Goal: Task Accomplishment & Management: Manage account settings

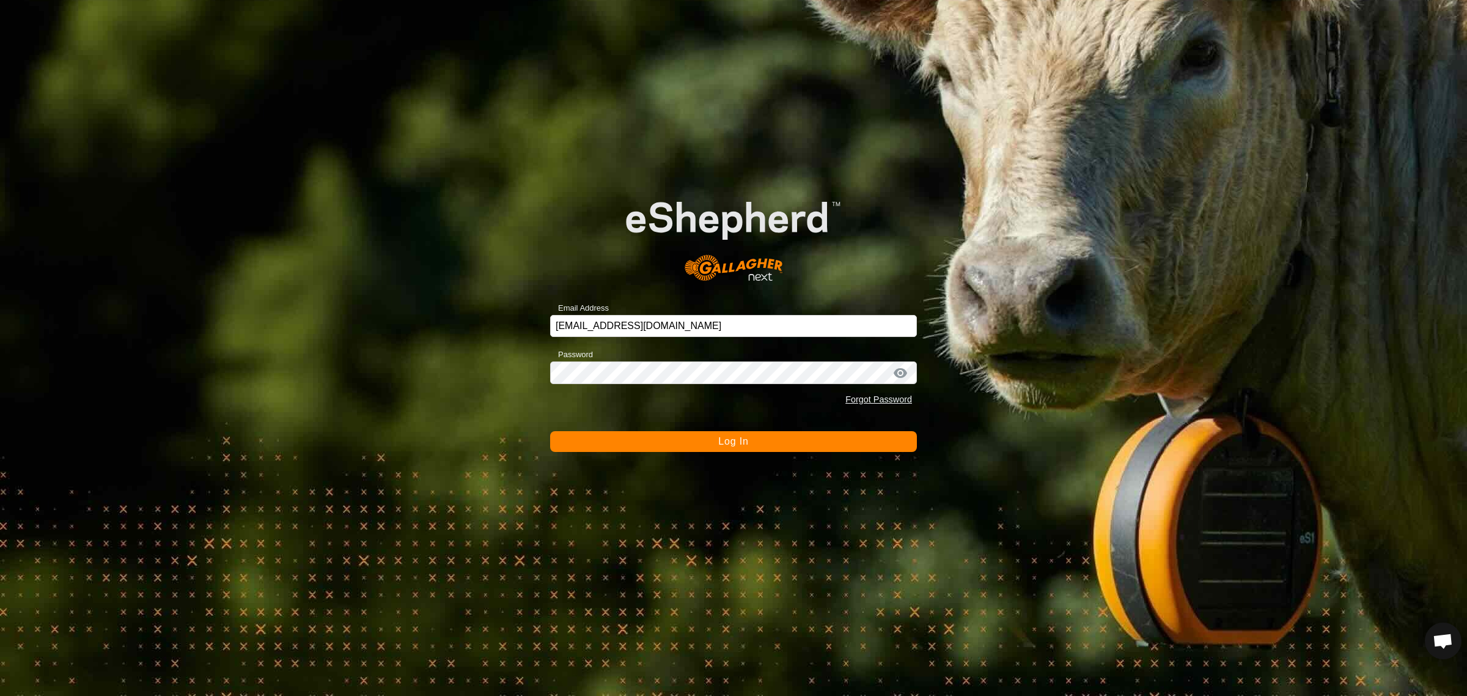
drag, startPoint x: 723, startPoint y: 441, endPoint x: 725, endPoint y: 430, distance: 11.1
click at [725, 441] on span "Log In" at bounding box center [733, 441] width 30 height 10
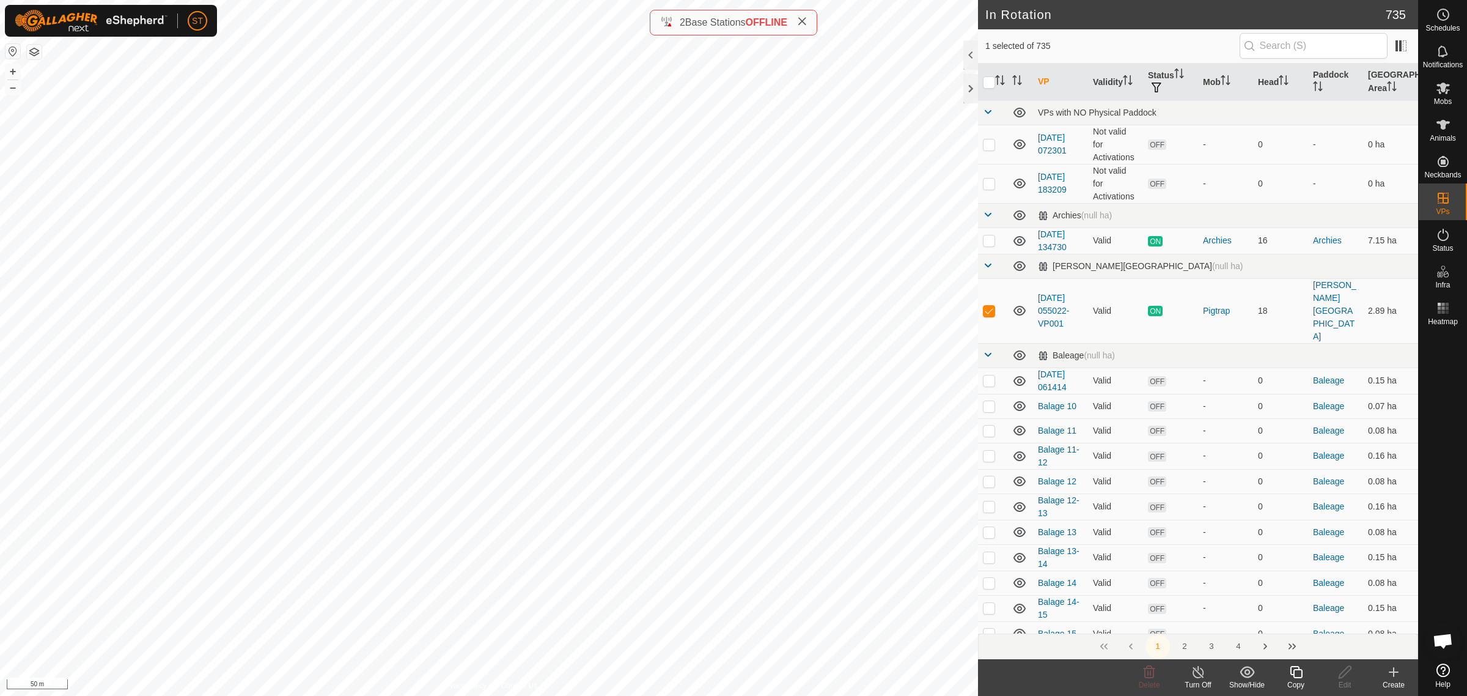
click at [1297, 676] on icon at bounding box center [1296, 672] width 15 height 15
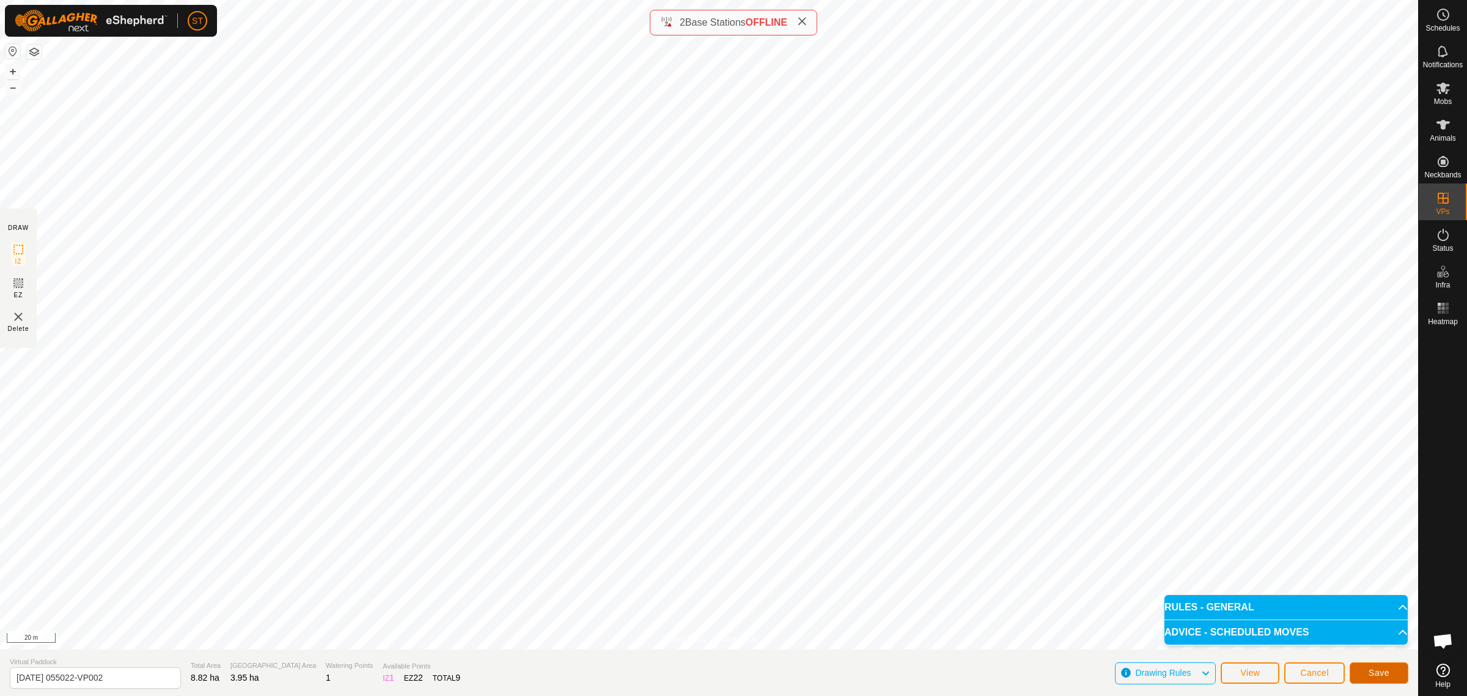
click at [1370, 676] on span "Save" at bounding box center [1379, 673] width 21 height 10
click at [1445, 94] on icon at bounding box center [1443, 88] width 15 height 15
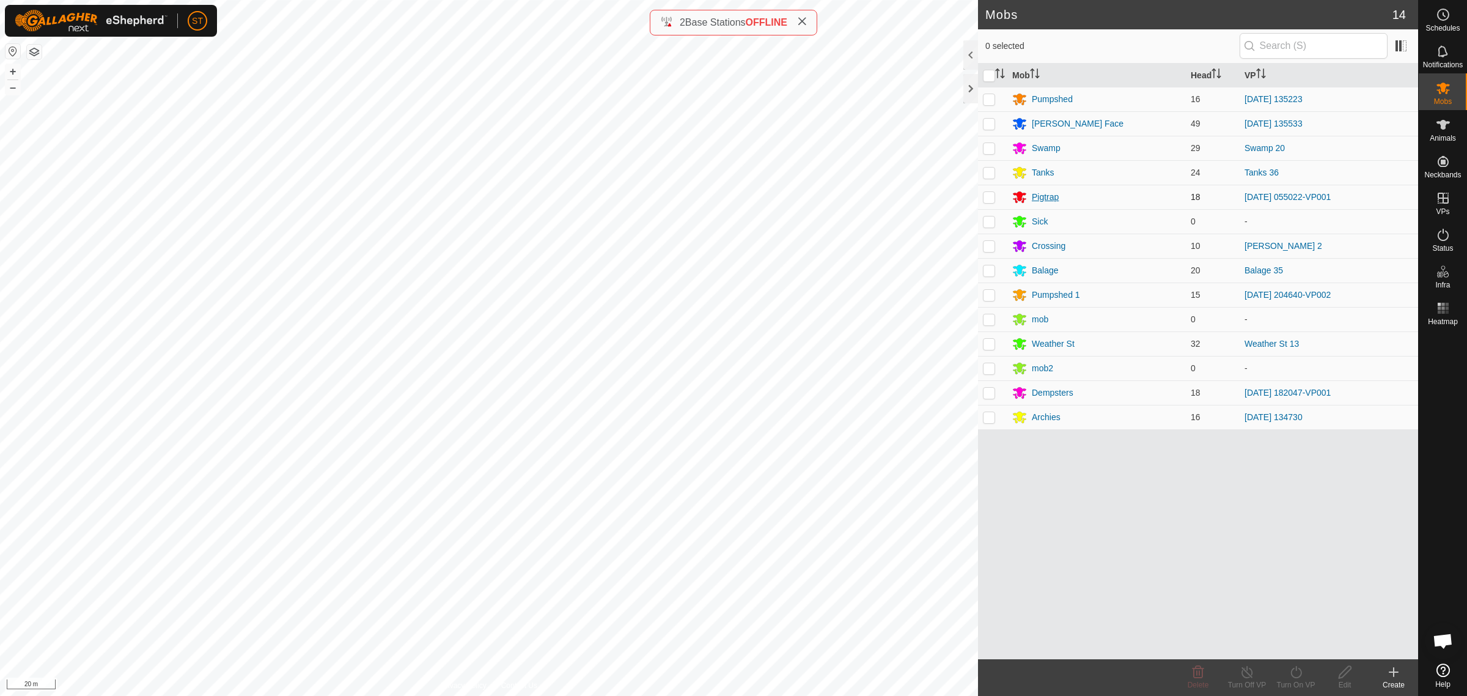
click at [1043, 197] on div "Pigtrap" at bounding box center [1045, 197] width 27 height 13
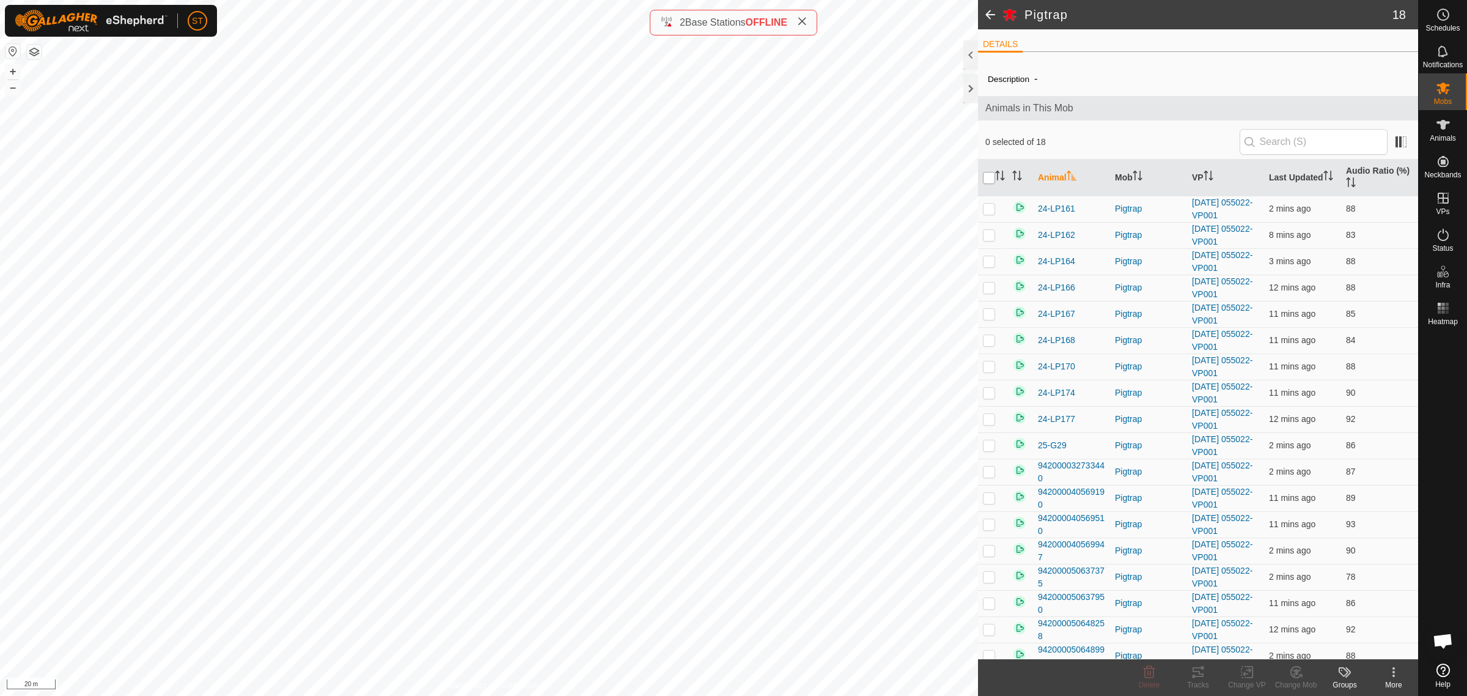
click at [992, 177] on input "checkbox" at bounding box center [989, 178] width 12 height 12
checkbox input "true"
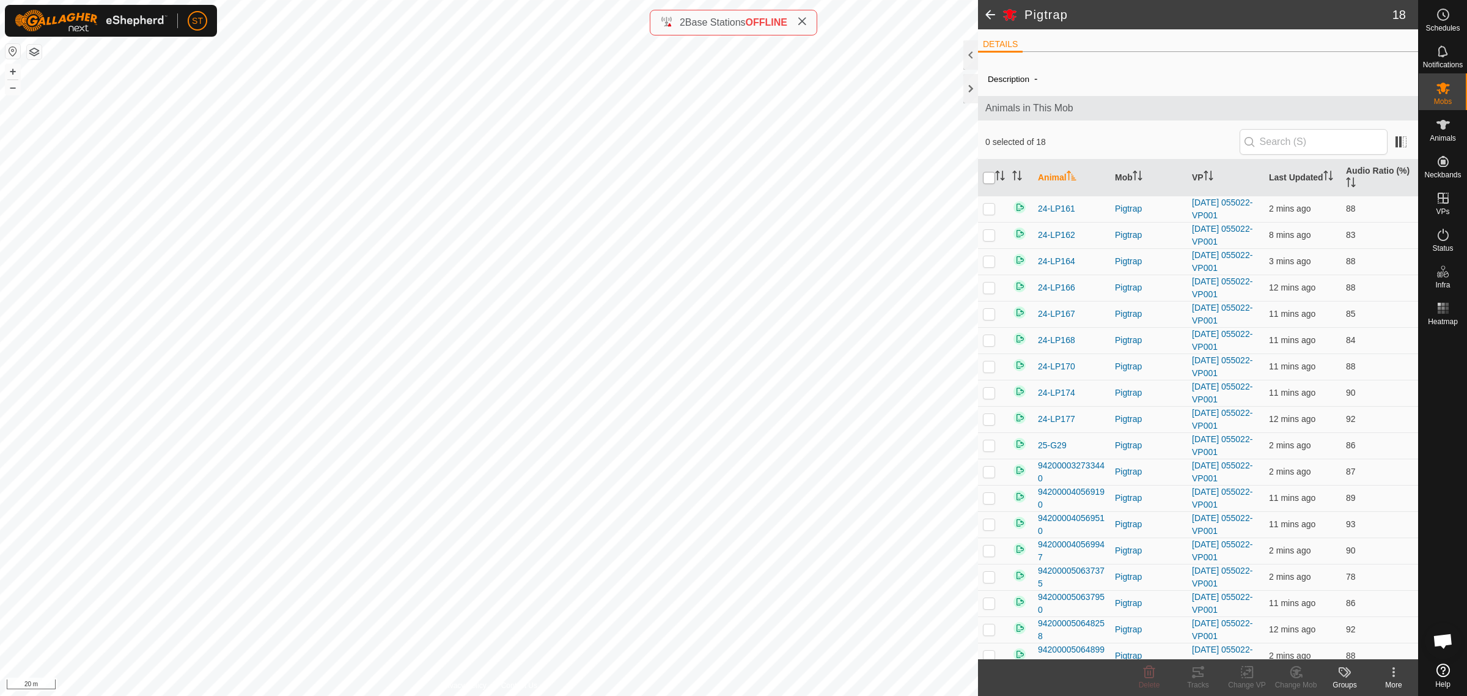
checkbox input "true"
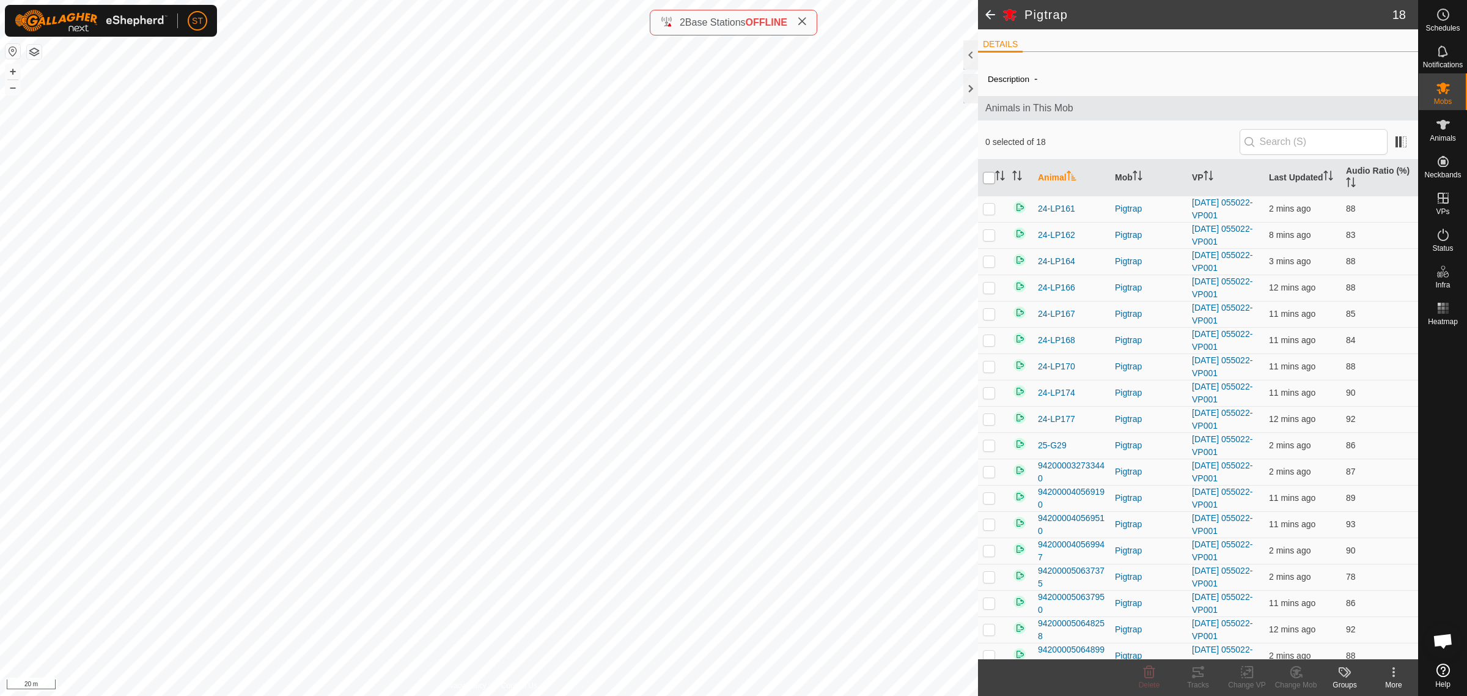
checkbox input "true"
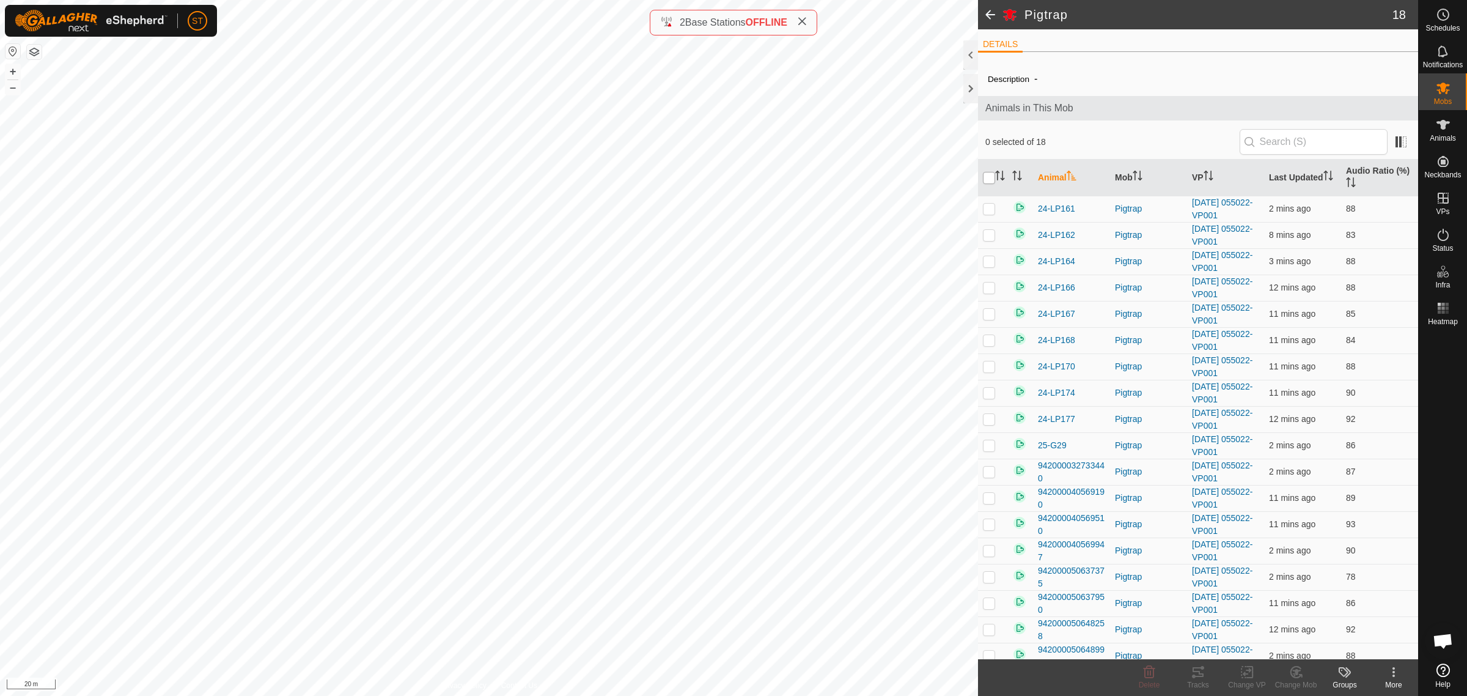
checkbox input "true"
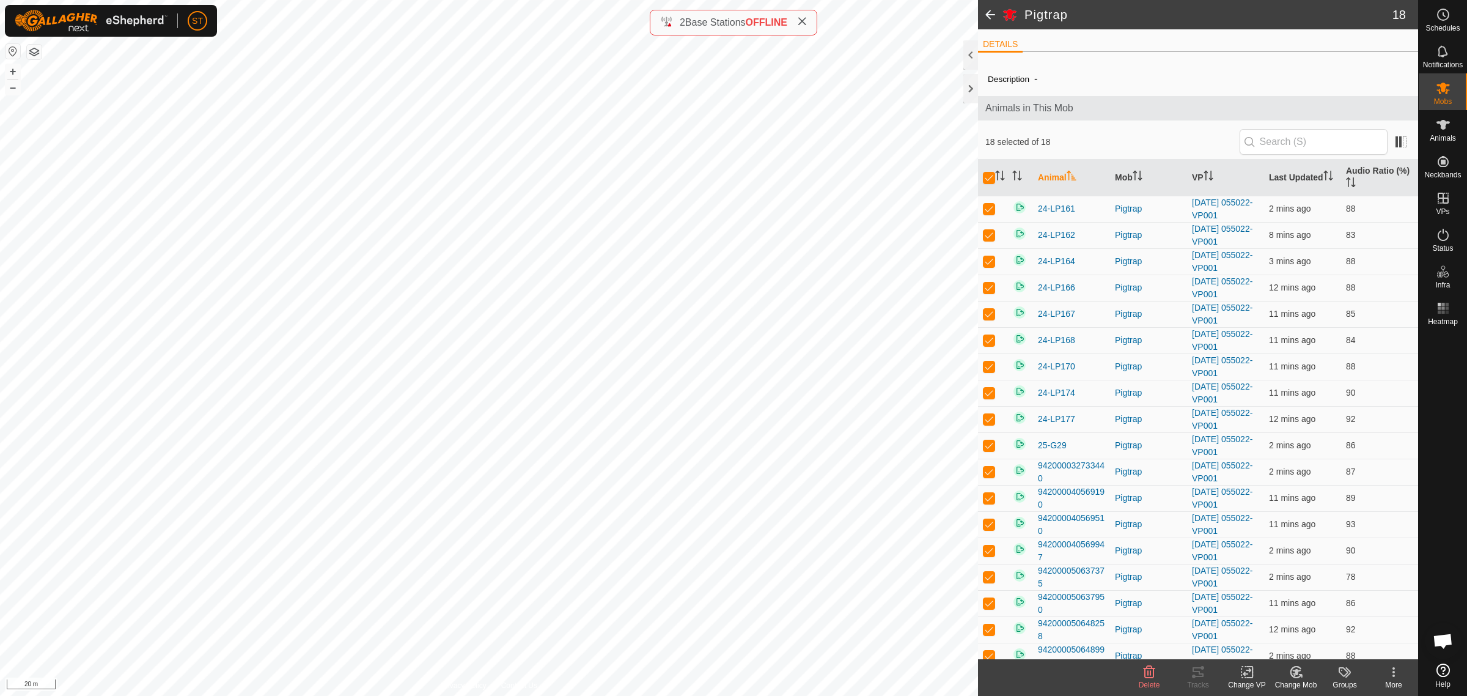
click at [1246, 674] on icon at bounding box center [1247, 672] width 9 height 8
click at [1269, 619] on link "Choose VP..." at bounding box center [1284, 620] width 121 height 24
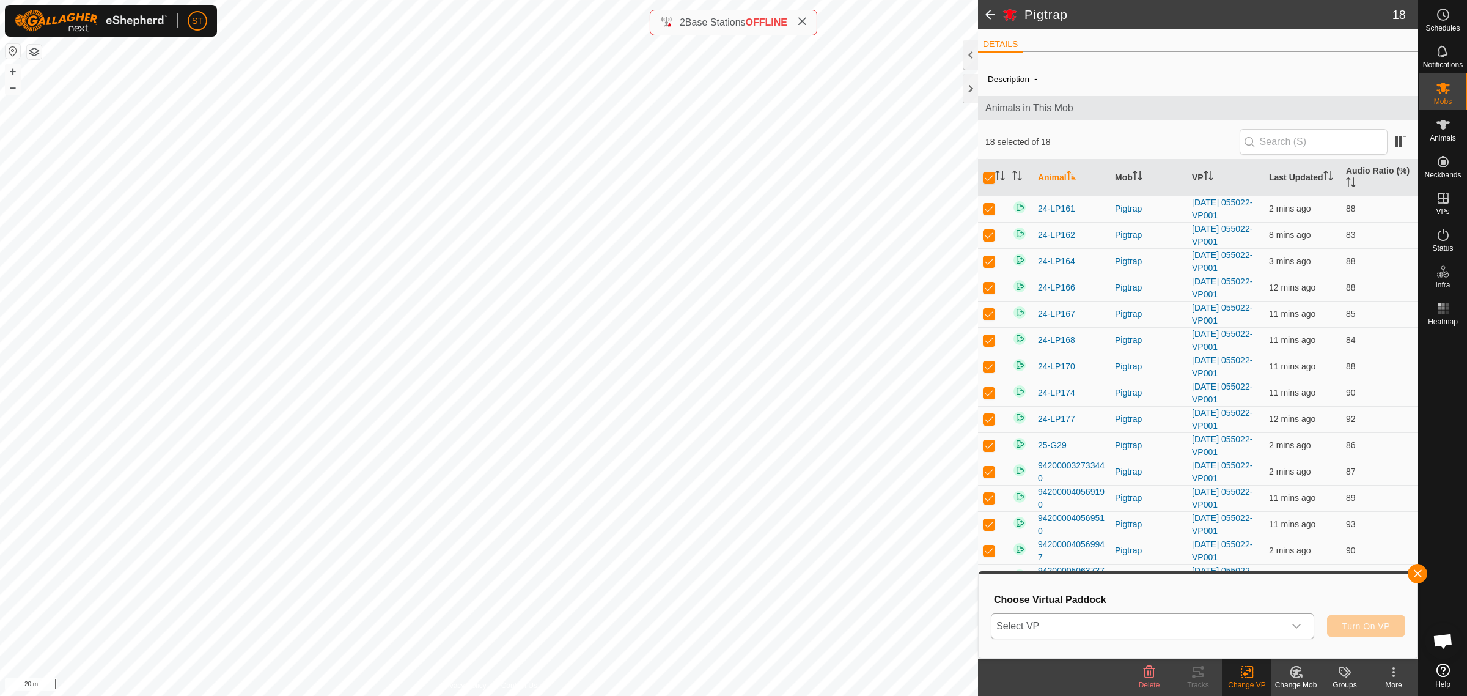
click at [1297, 627] on icon "dropdown trigger" at bounding box center [1297, 626] width 9 height 5
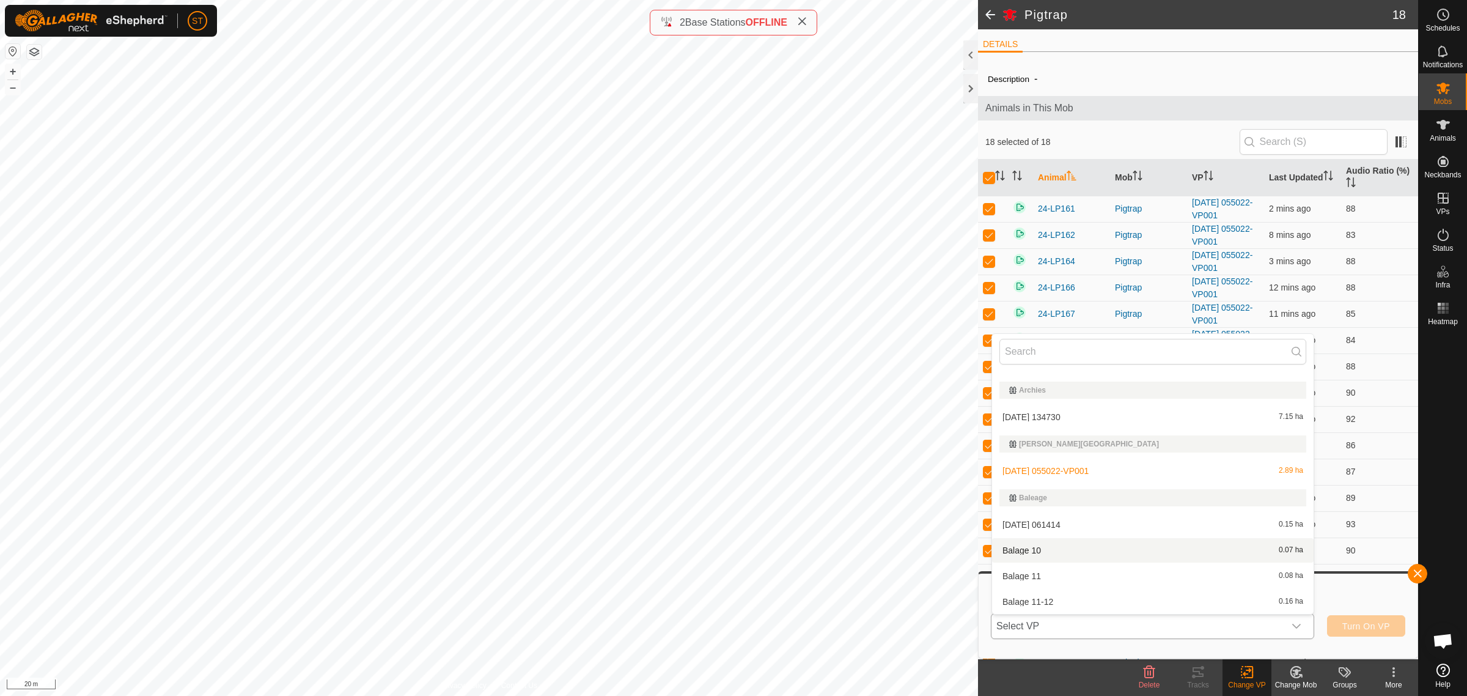
scroll to position [76, 0]
click at [1055, 471] on li "2025-07-22 055022-VP001 2.89 ha" at bounding box center [1153, 466] width 322 height 24
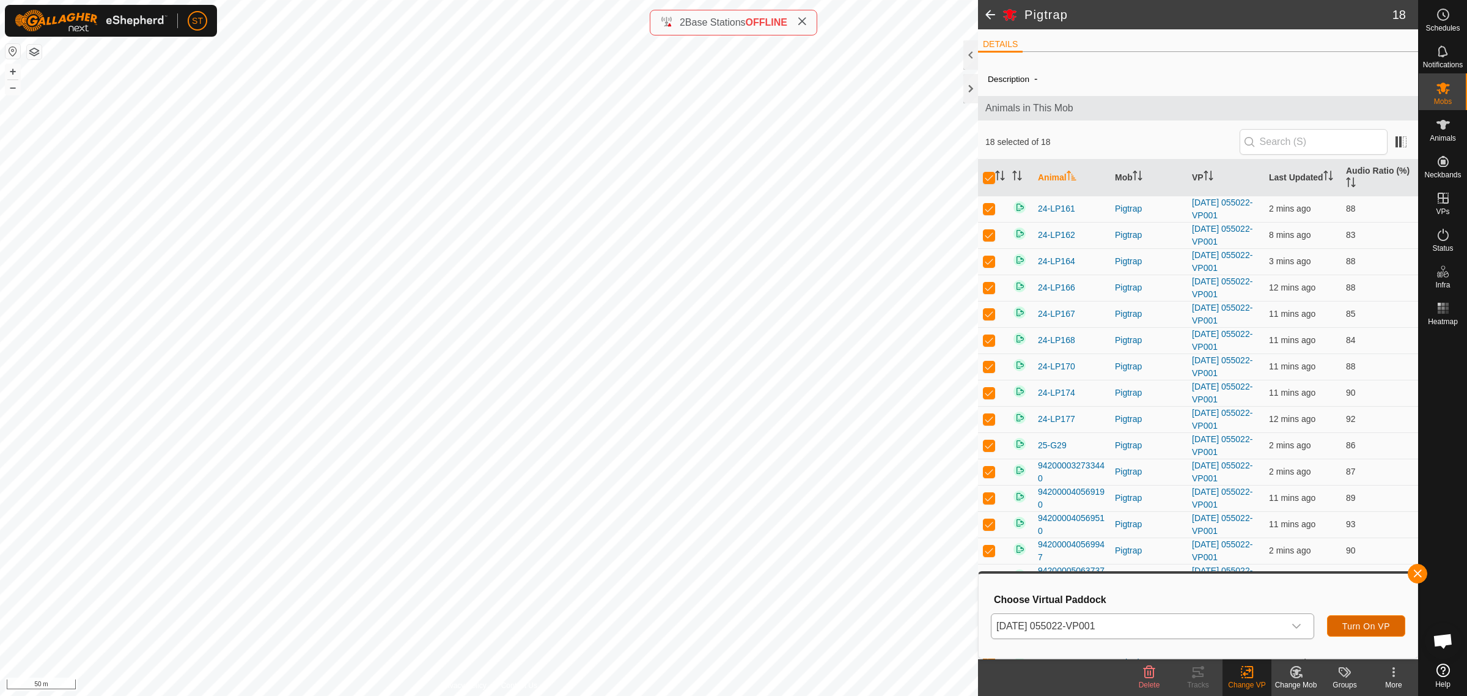
click at [1371, 624] on span "Turn On VP" at bounding box center [1367, 626] width 48 height 10
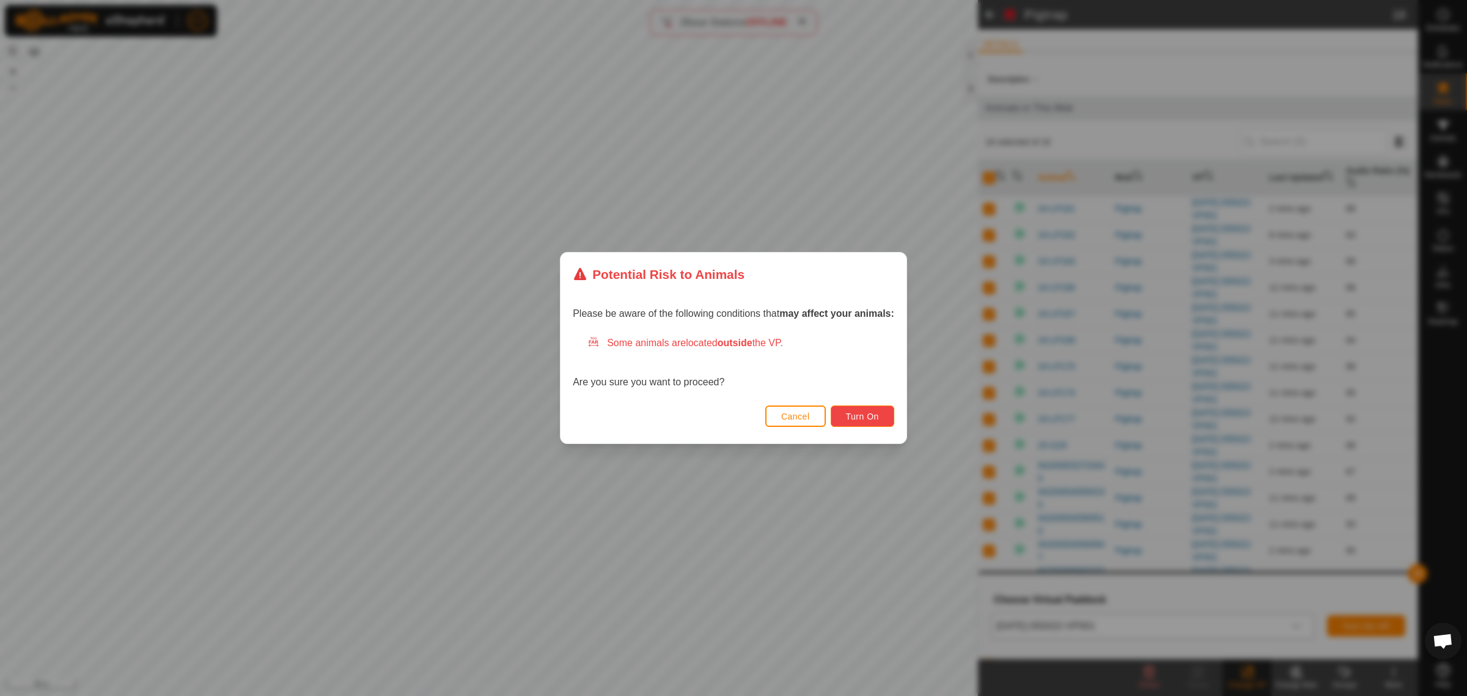
click at [871, 412] on span "Turn On" at bounding box center [862, 417] width 33 height 10
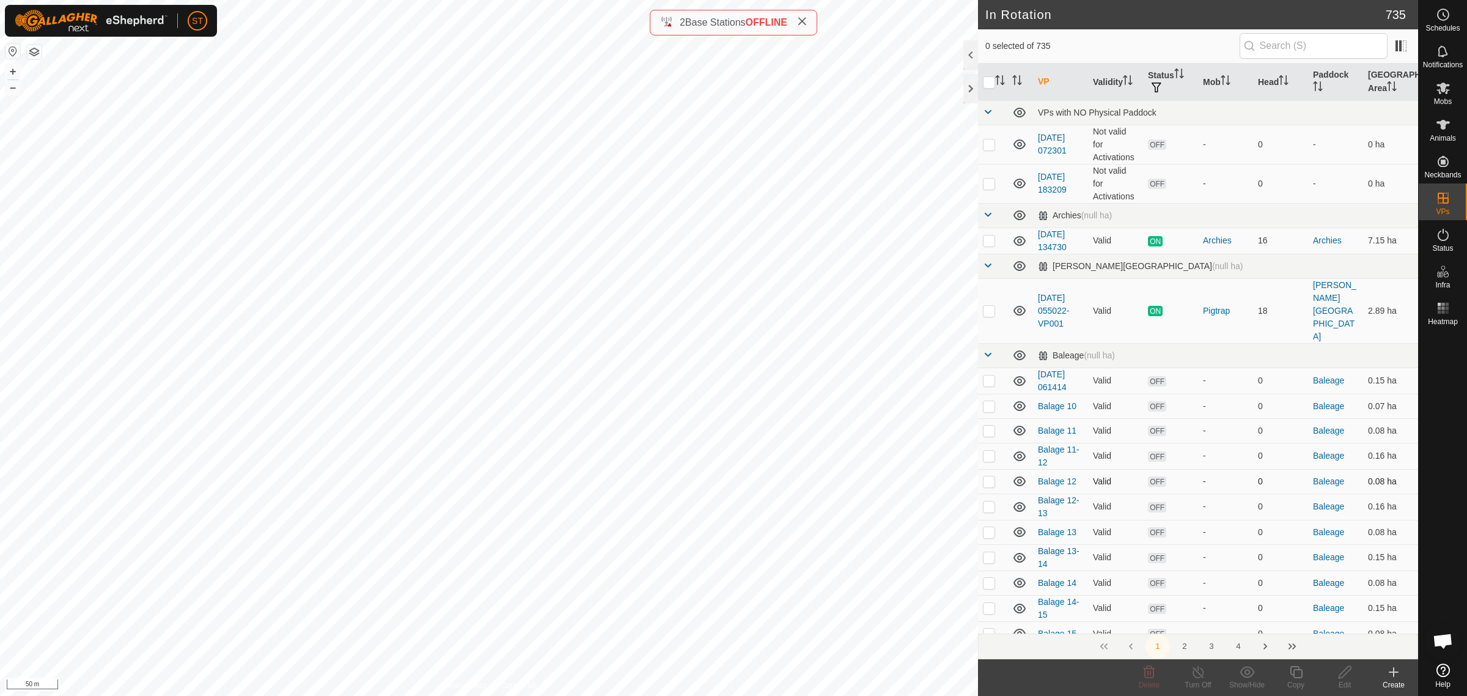
checkbox input "true"
click at [1300, 673] on icon at bounding box center [1296, 672] width 15 height 15
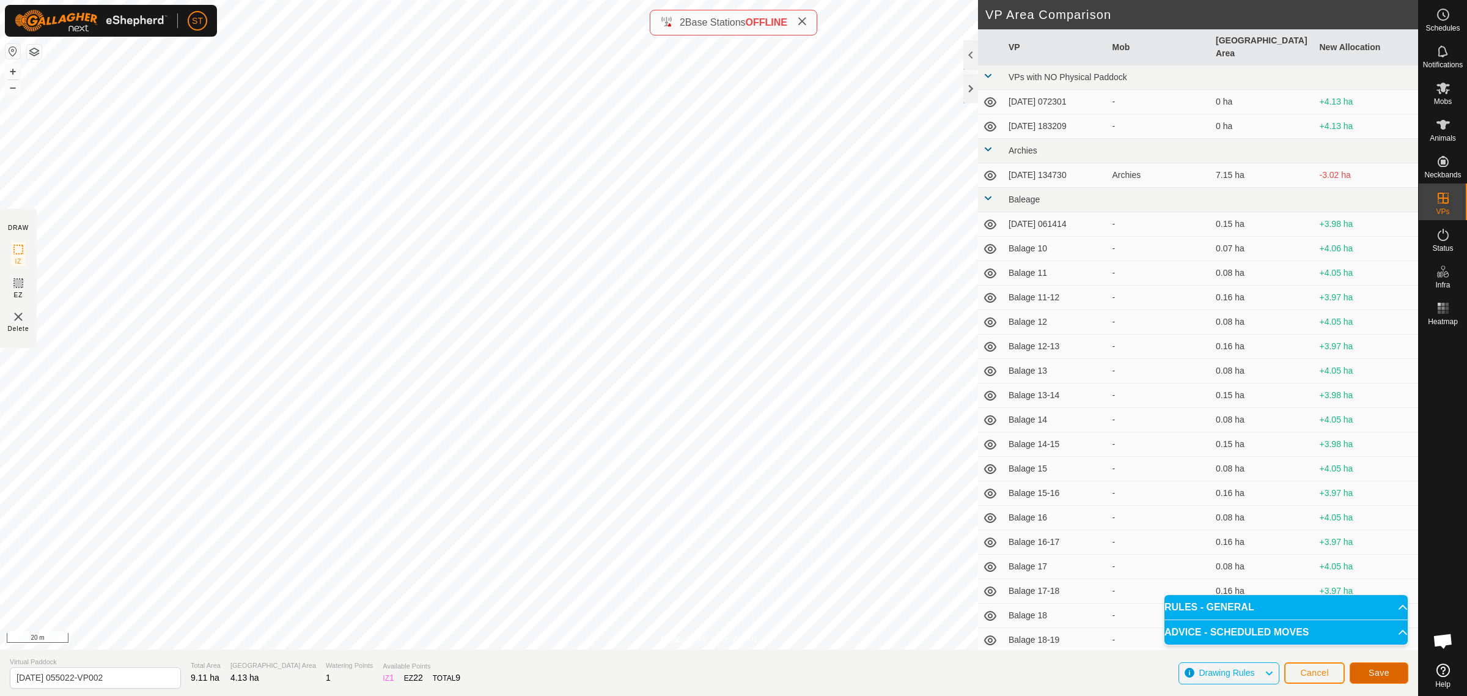
click at [1380, 674] on span "Save" at bounding box center [1379, 673] width 21 height 10
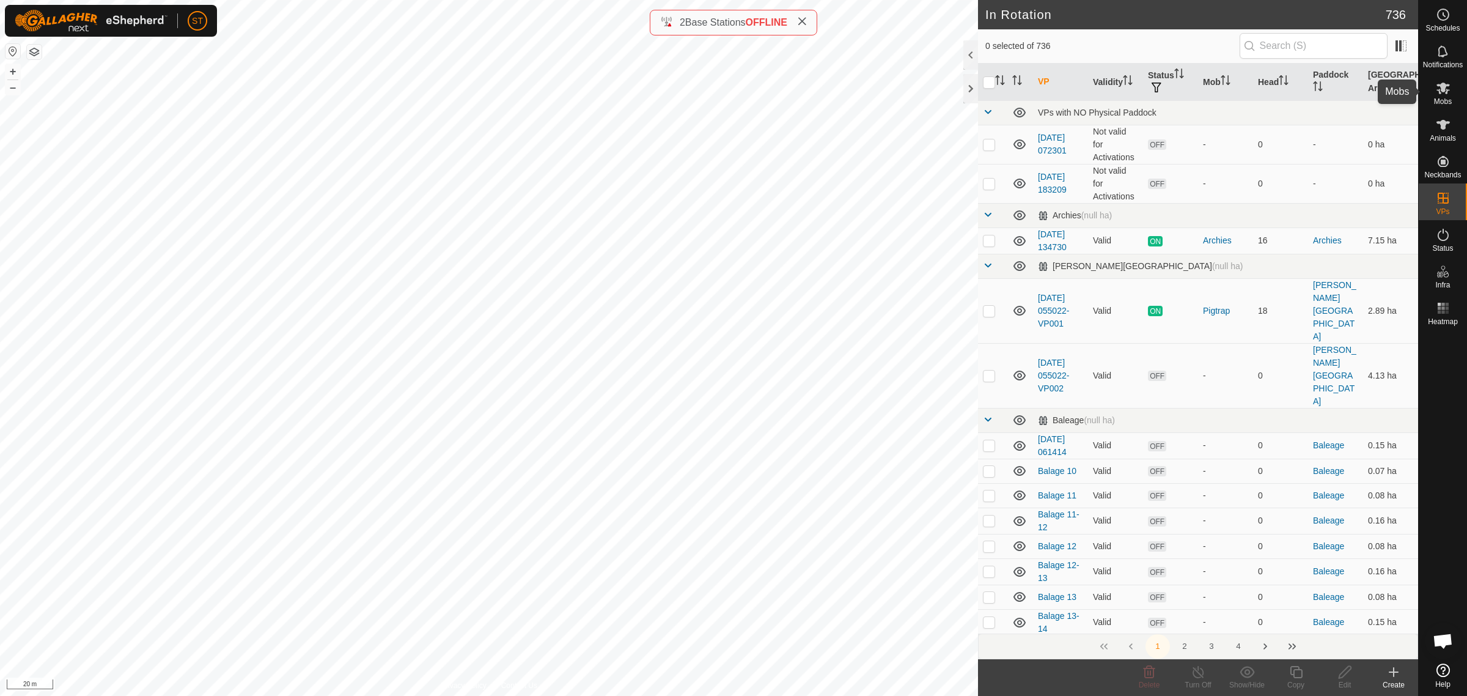
click at [1446, 89] on icon at bounding box center [1443, 88] width 15 height 15
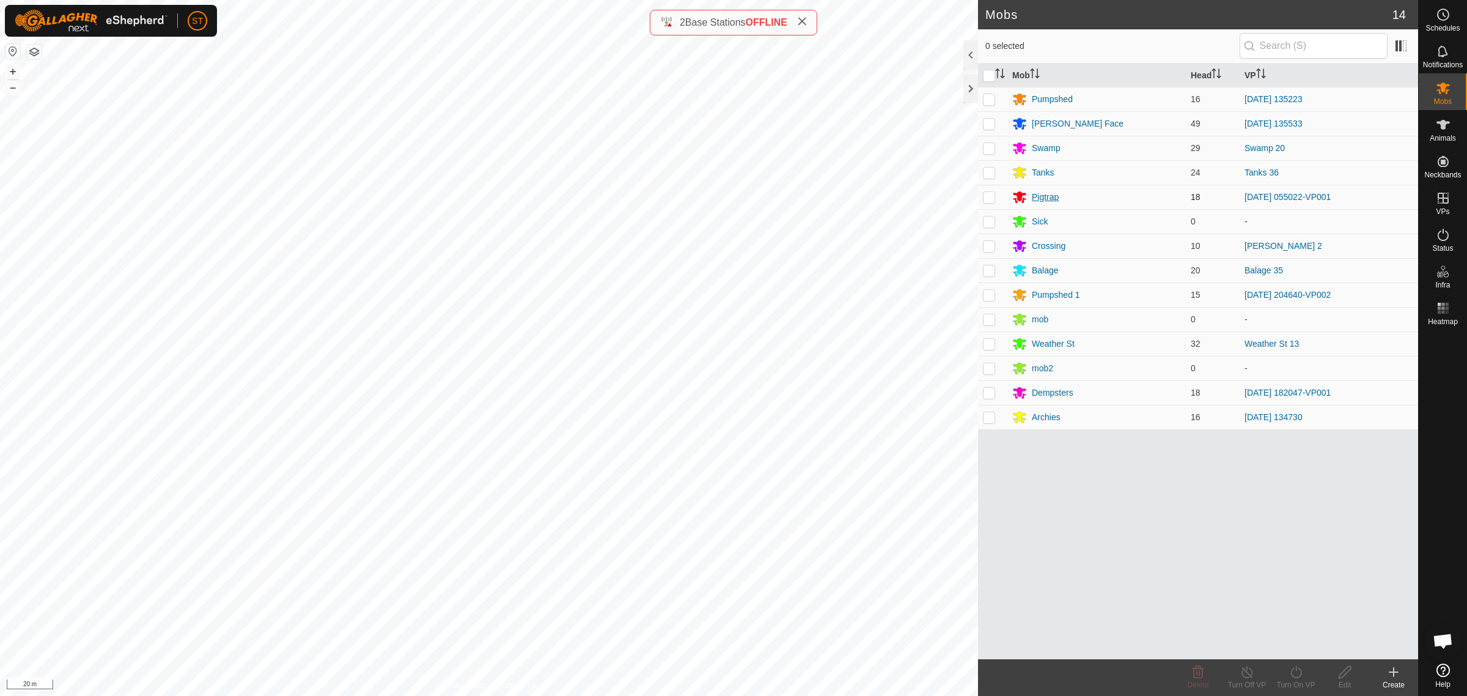
click at [1043, 196] on div "Pigtrap" at bounding box center [1045, 197] width 27 height 13
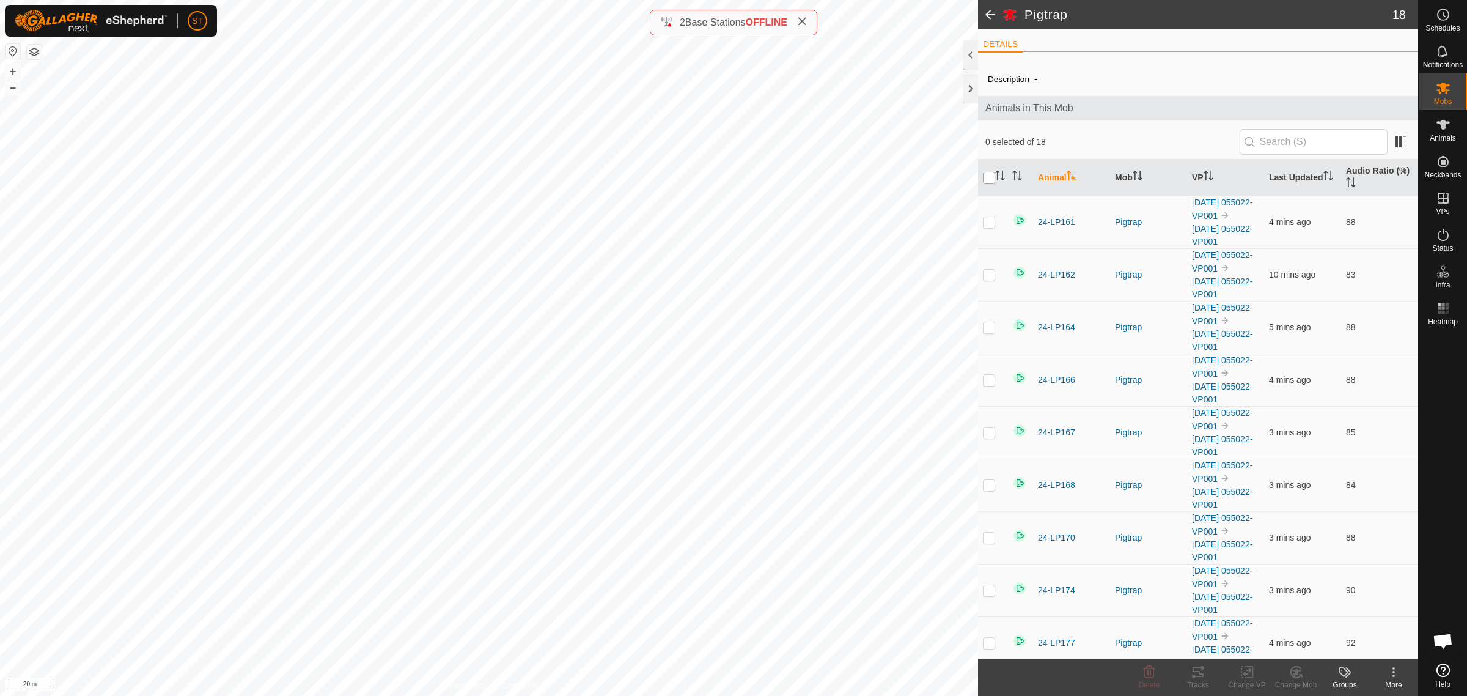
click at [987, 183] on input "checkbox" at bounding box center [989, 178] width 12 height 12
checkbox input "true"
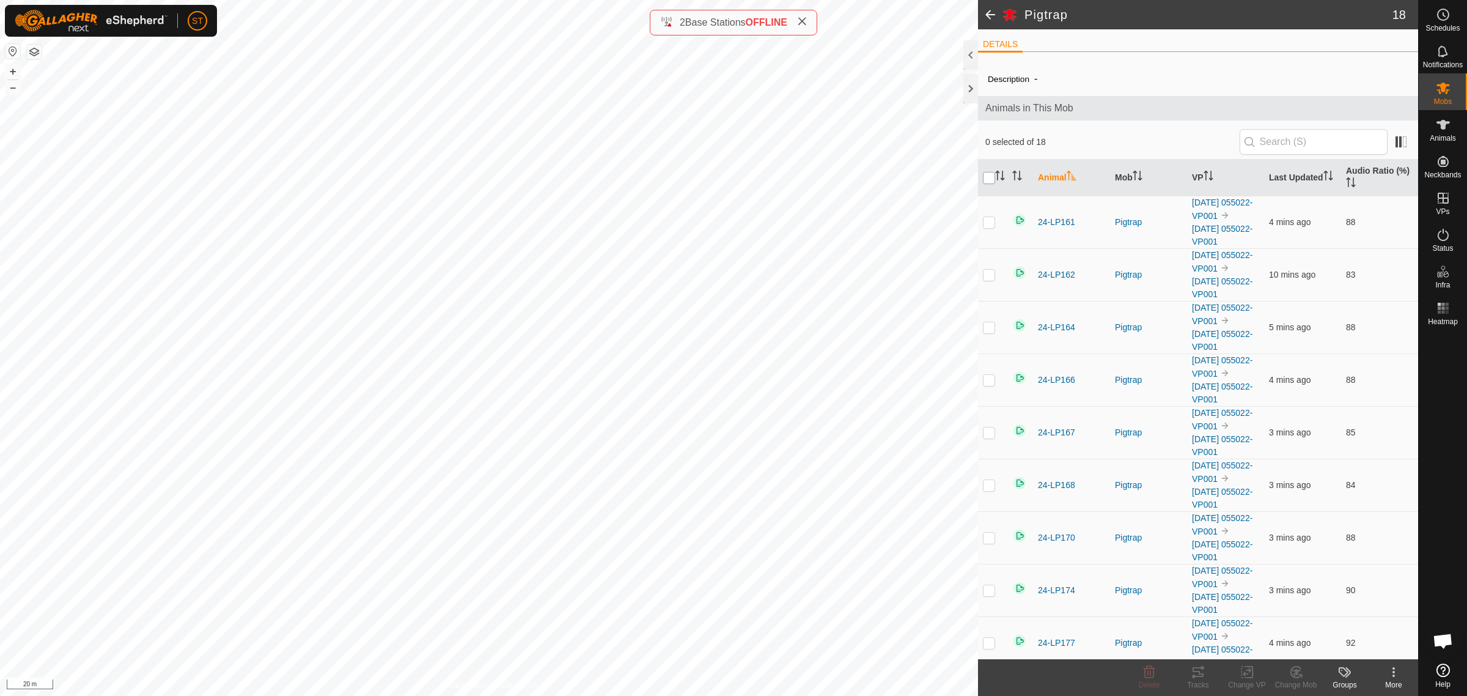
checkbox input "true"
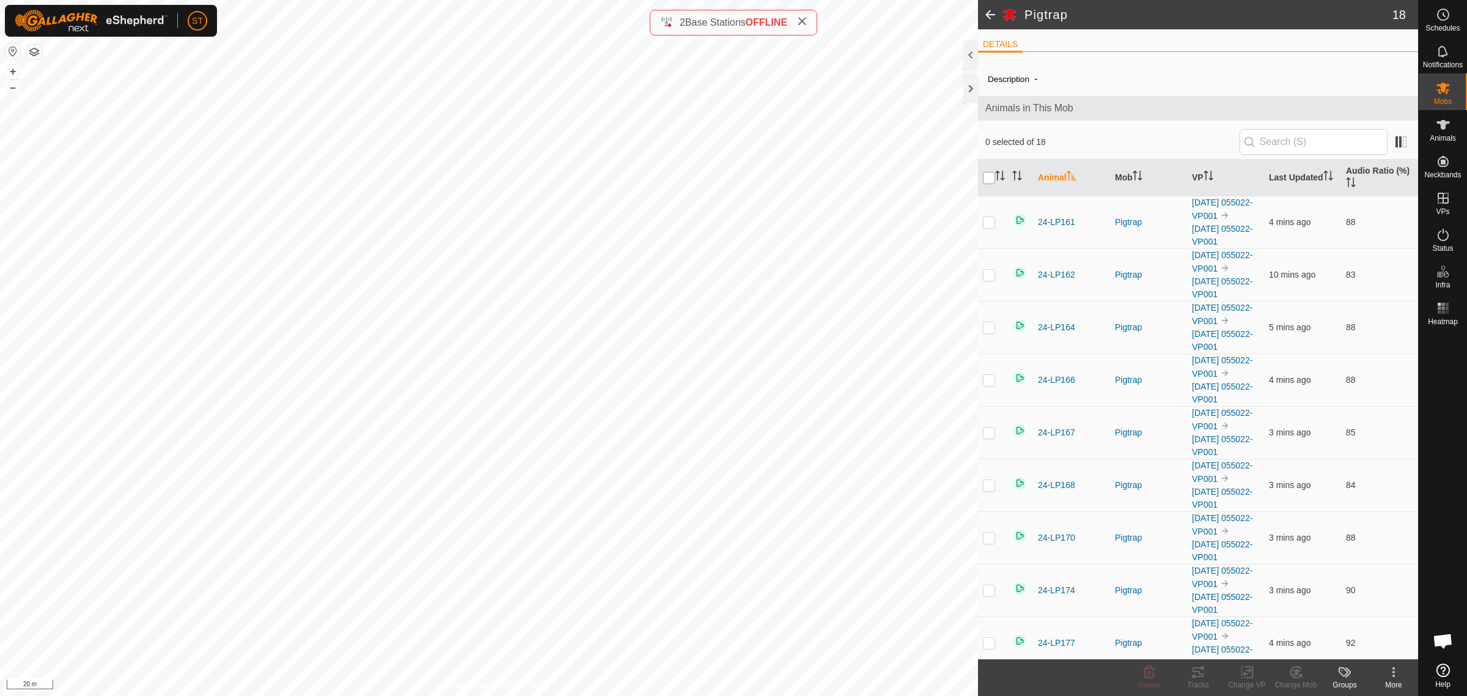
checkbox input "true"
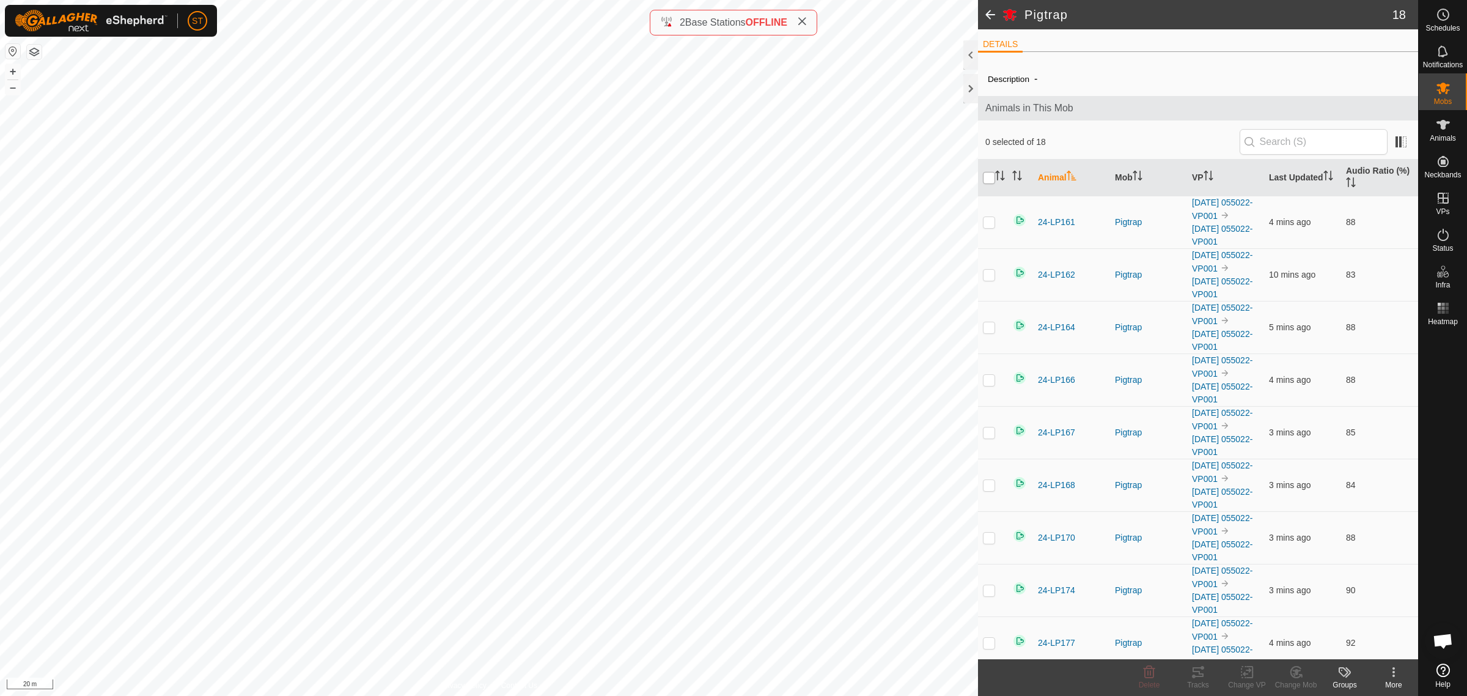
checkbox input "true"
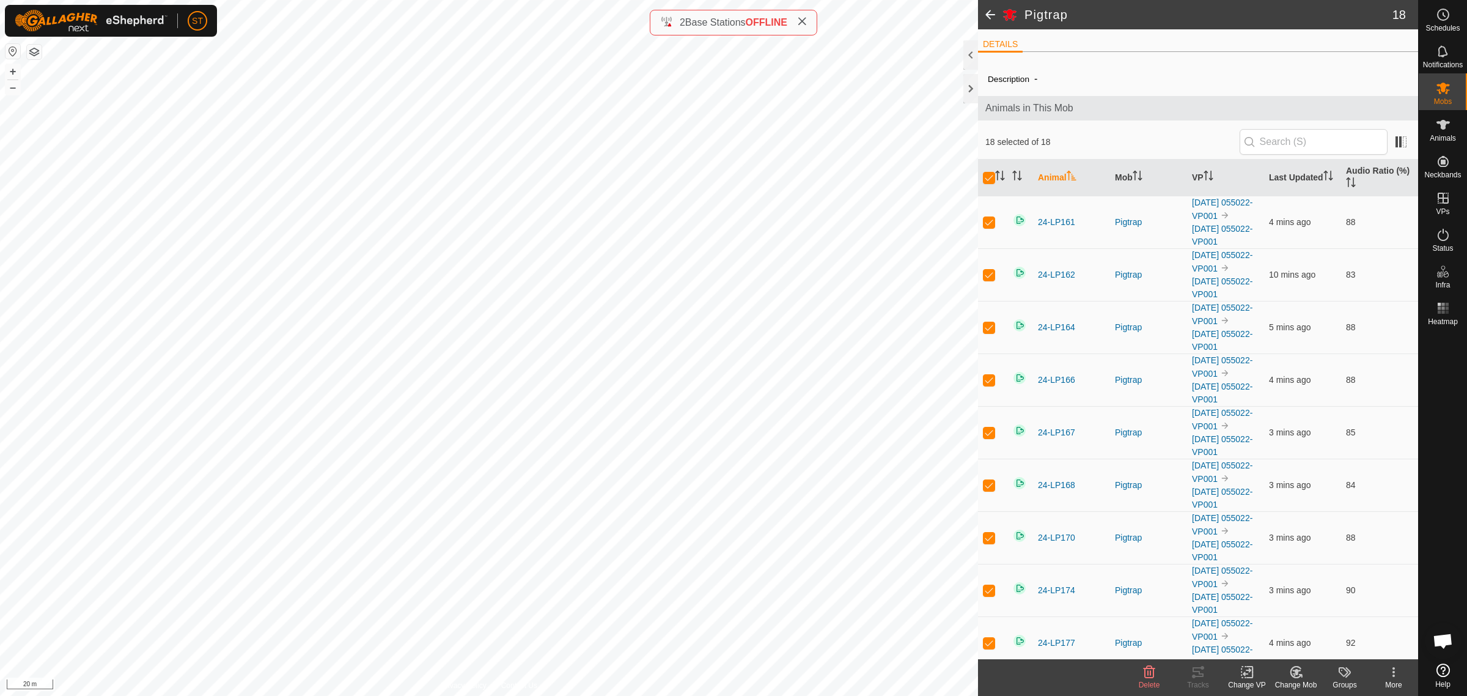
click at [1249, 676] on icon at bounding box center [1247, 672] width 15 height 15
click at [1279, 618] on link "Choose VP..." at bounding box center [1284, 620] width 121 height 24
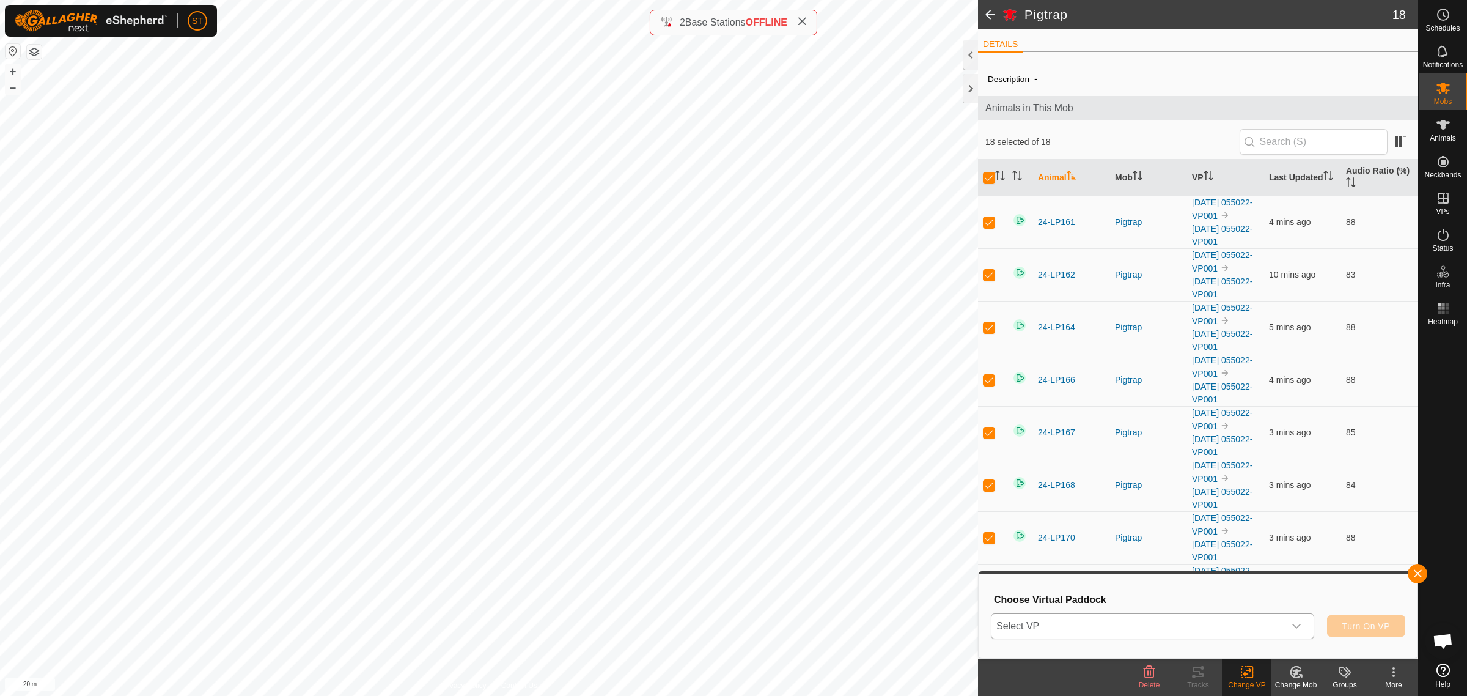
click at [1300, 622] on icon "dropdown trigger" at bounding box center [1297, 626] width 10 height 10
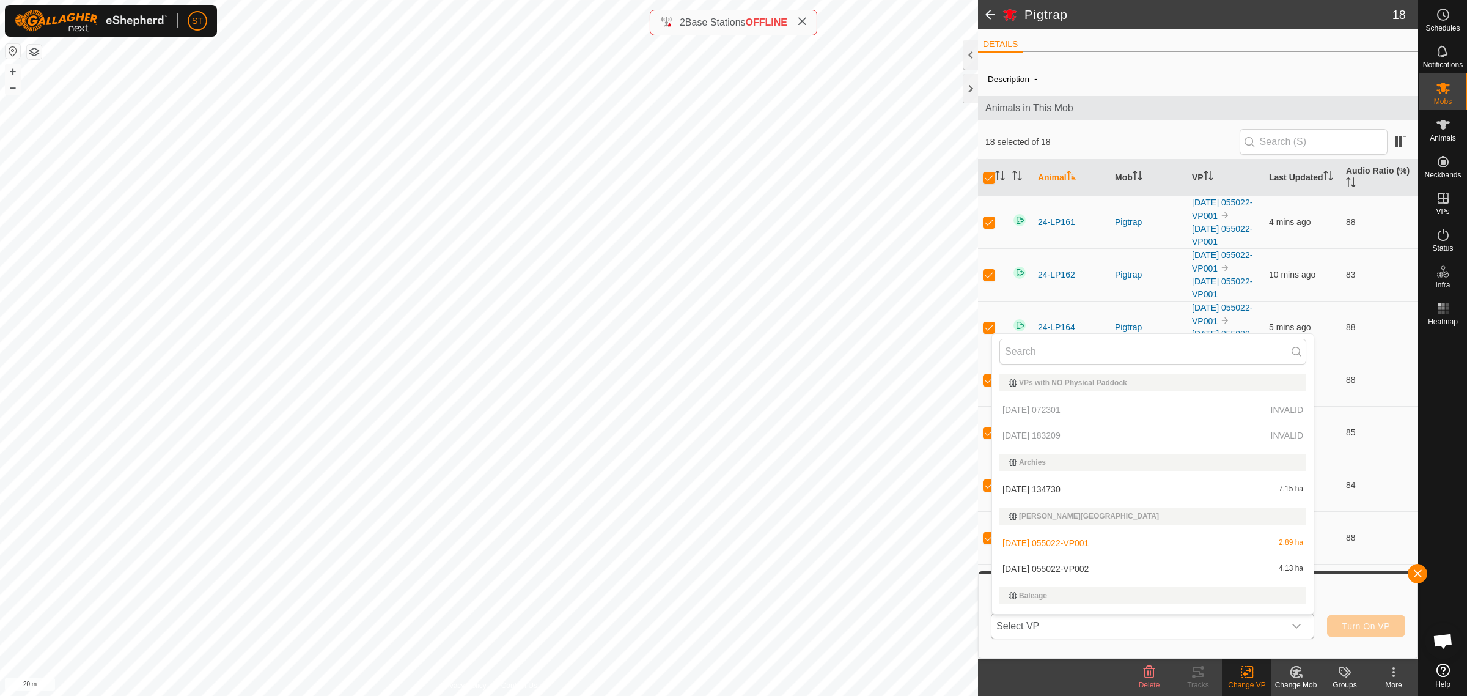
click at [1065, 564] on li "2025-07-22 055022-VP002 4.13 ha" at bounding box center [1153, 568] width 322 height 24
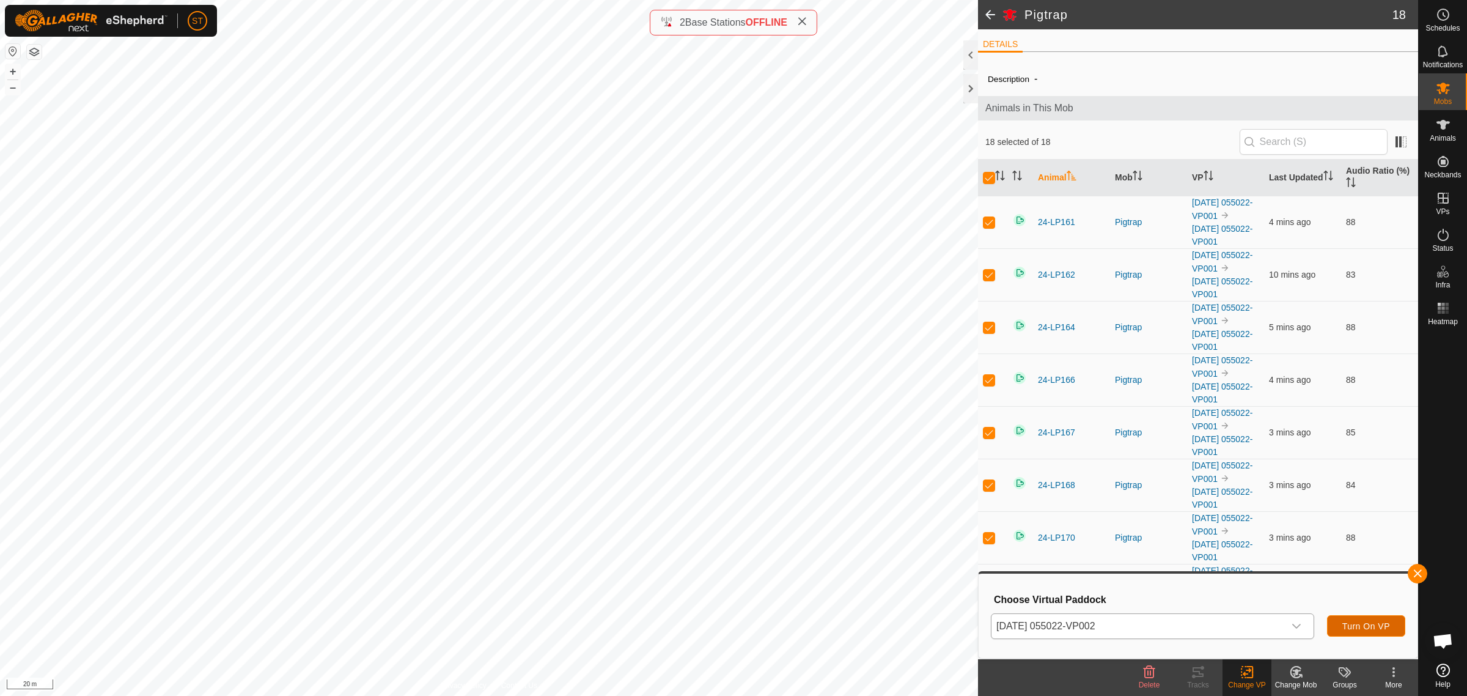
click at [1360, 621] on span "Turn On VP" at bounding box center [1367, 626] width 48 height 10
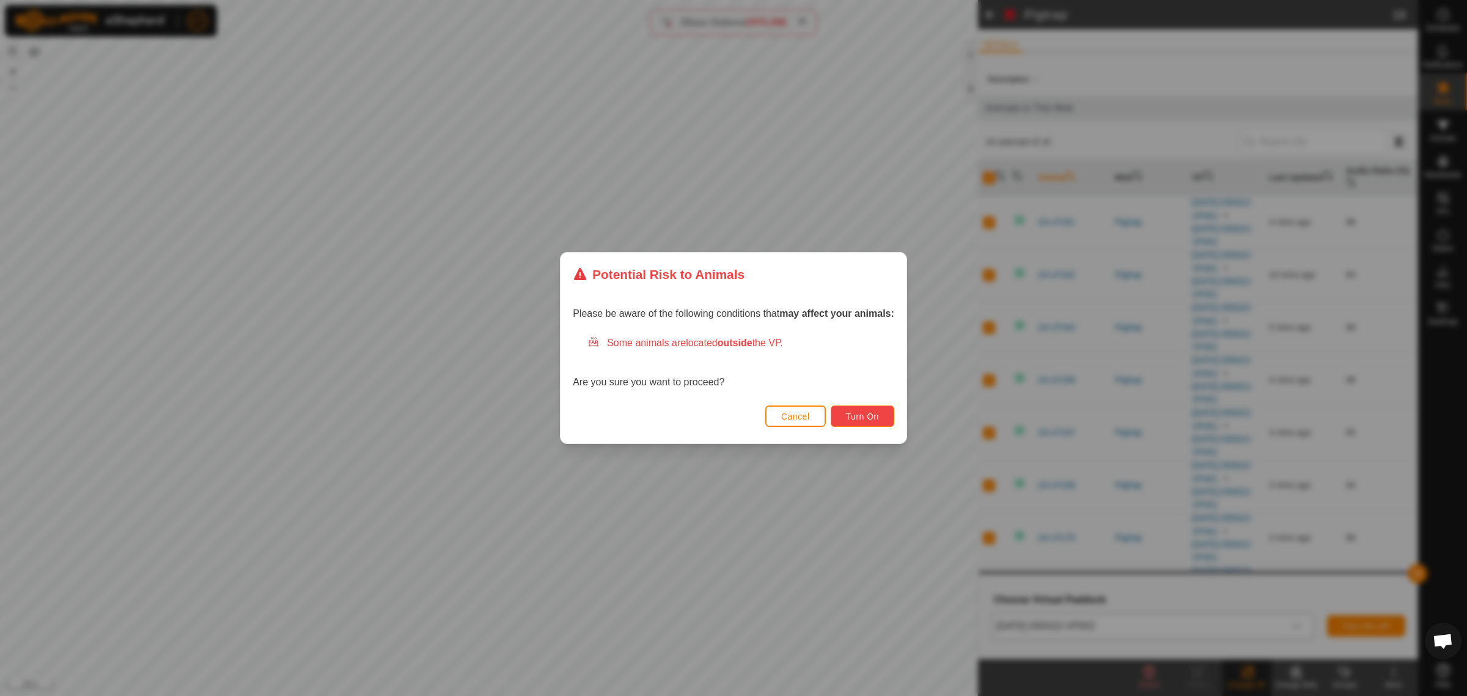
click at [873, 424] on button "Turn On" at bounding box center [863, 415] width 64 height 21
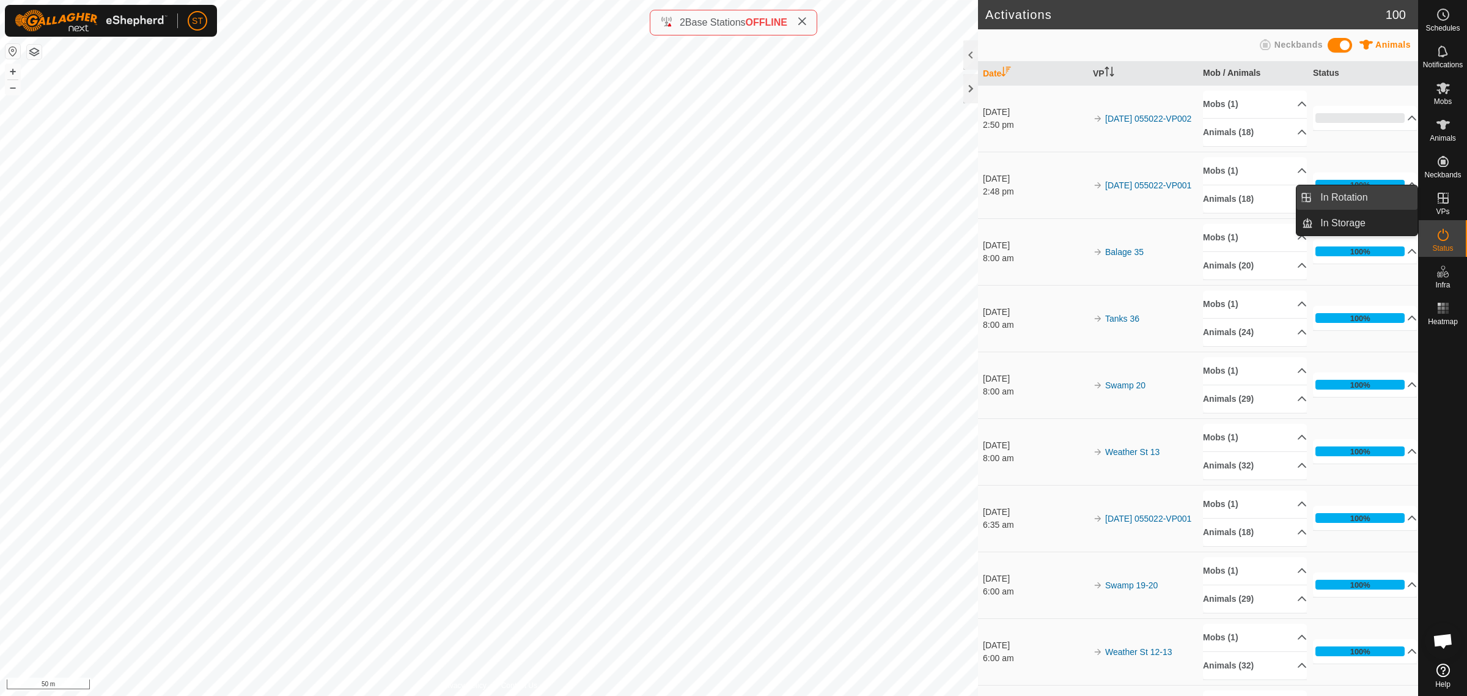
click at [1351, 197] on link "In Rotation" at bounding box center [1365, 197] width 105 height 24
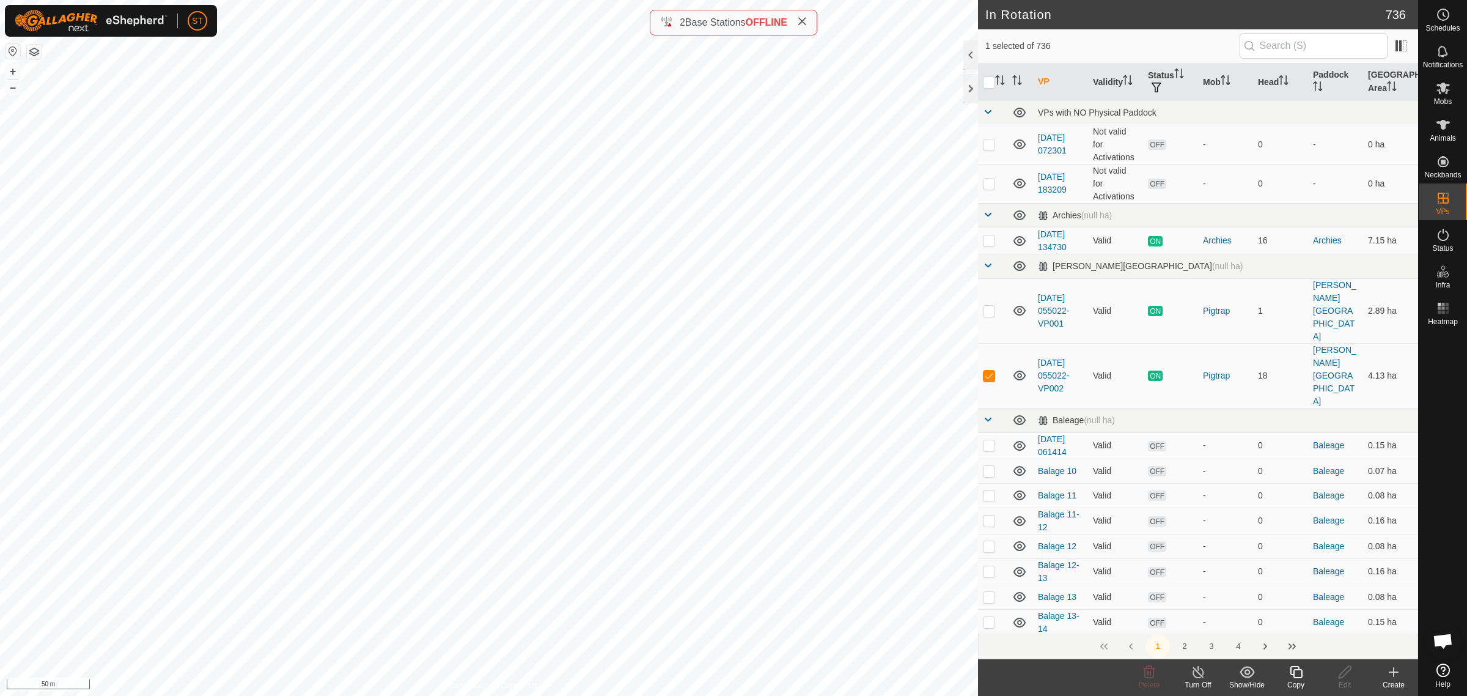
click at [1395, 676] on icon at bounding box center [1394, 672] width 15 height 15
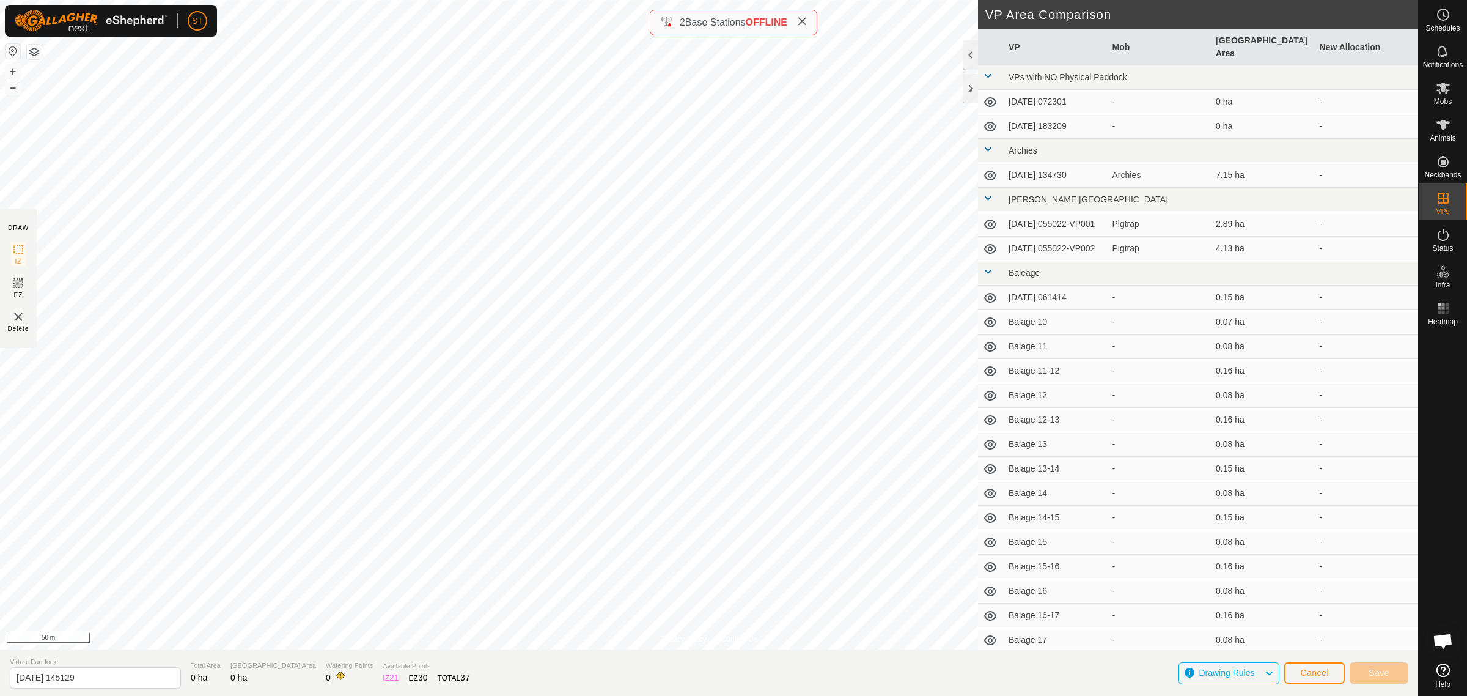
click at [660, 0] on html "ST Schedules Notifications Mobs Animals Neckbands VPs Status Infra Heatmap Help…" at bounding box center [733, 348] width 1467 height 696
click at [633, 0] on html "ST Schedules Notifications Mobs Animals Neckbands VPs Status Infra Heatmap Help…" at bounding box center [733, 348] width 1467 height 696
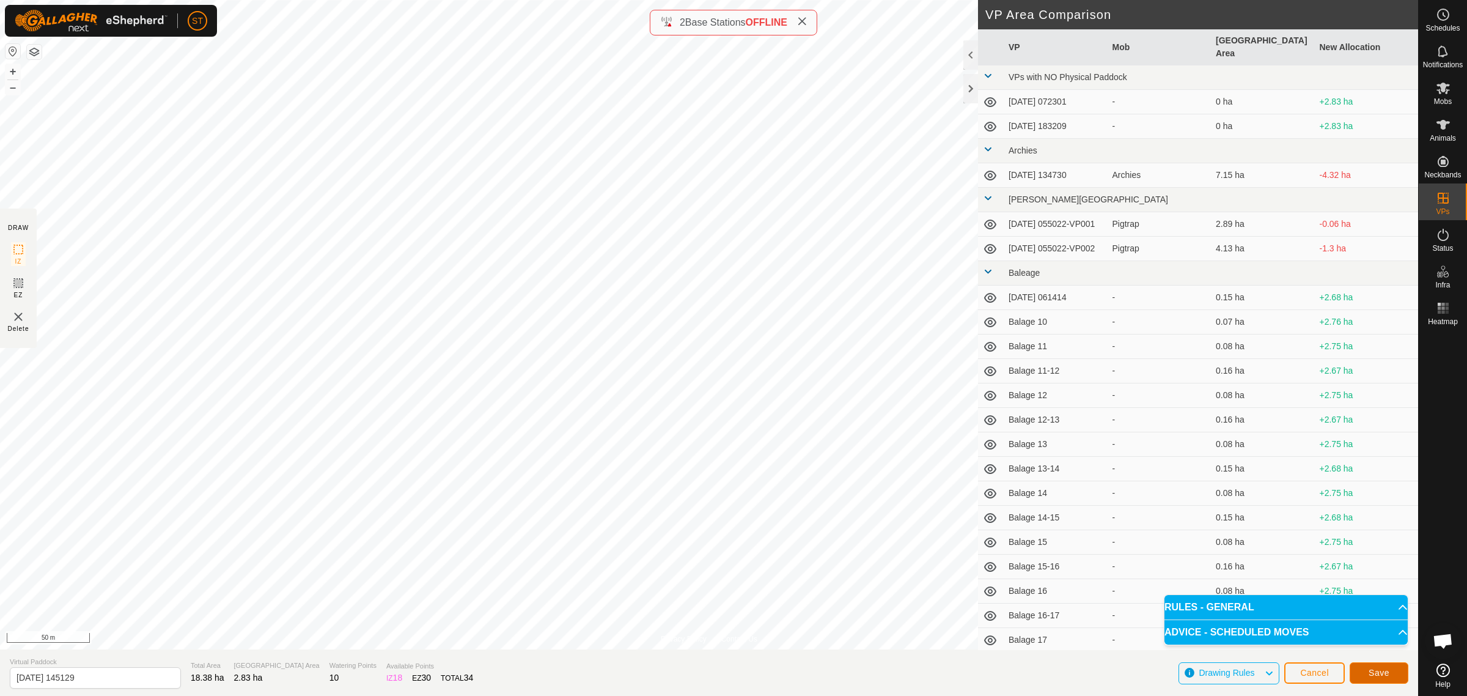
click at [1370, 671] on span "Save" at bounding box center [1379, 673] width 21 height 10
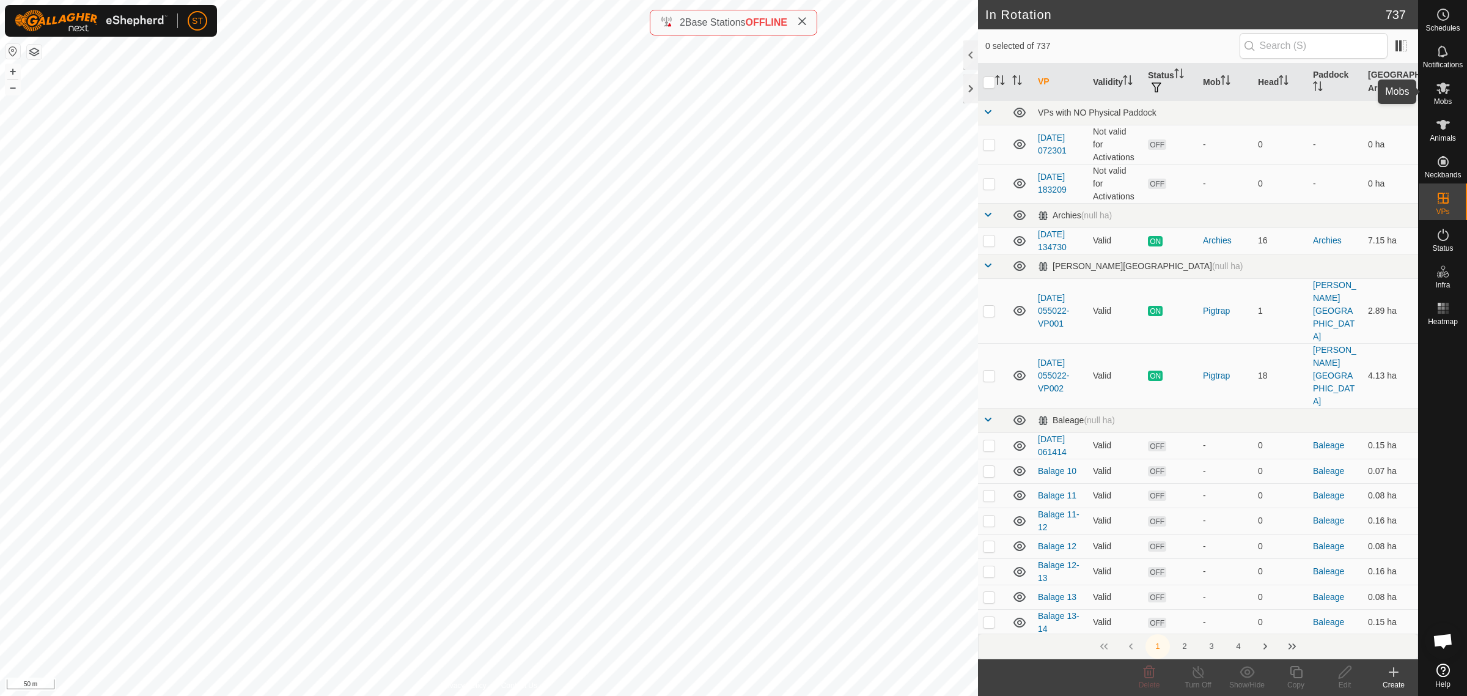
click at [1452, 95] on es-mob-svg-icon at bounding box center [1444, 88] width 22 height 20
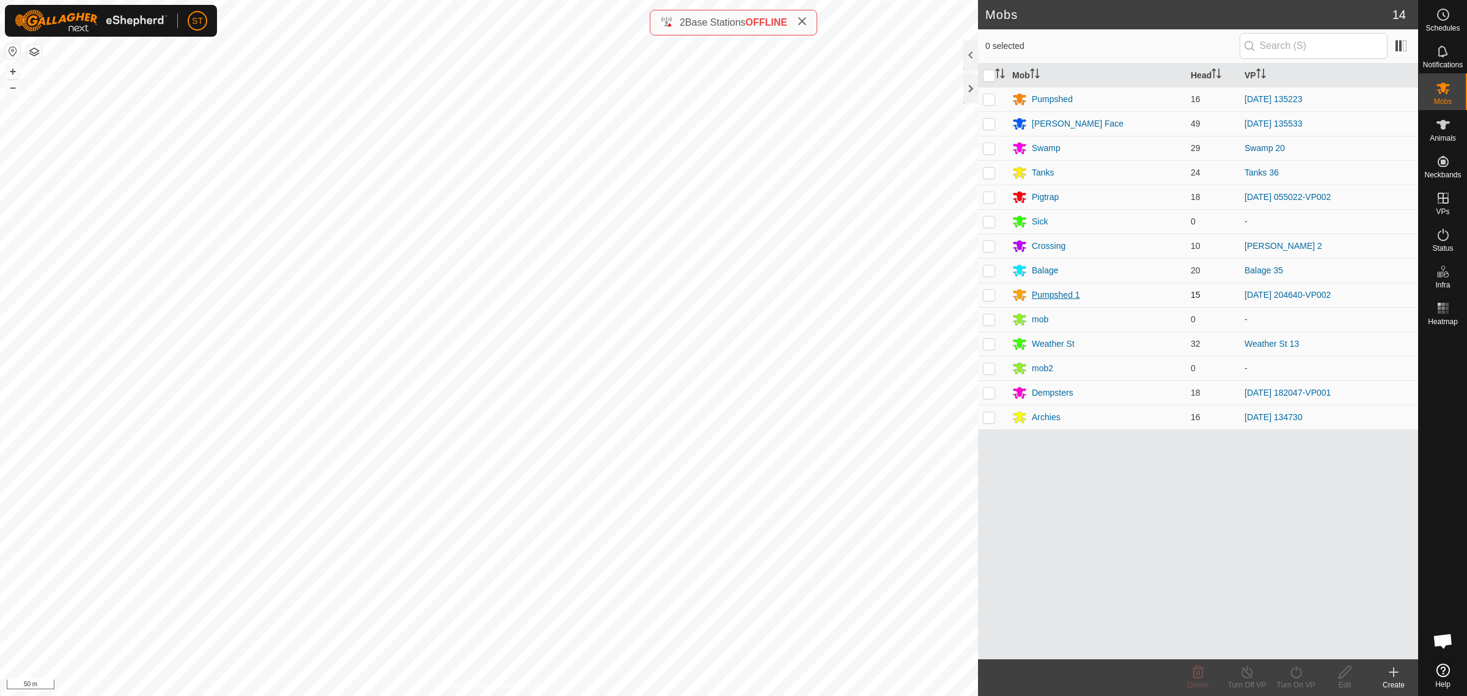
click at [1050, 293] on div "Pumpshed 1" at bounding box center [1056, 295] width 48 height 13
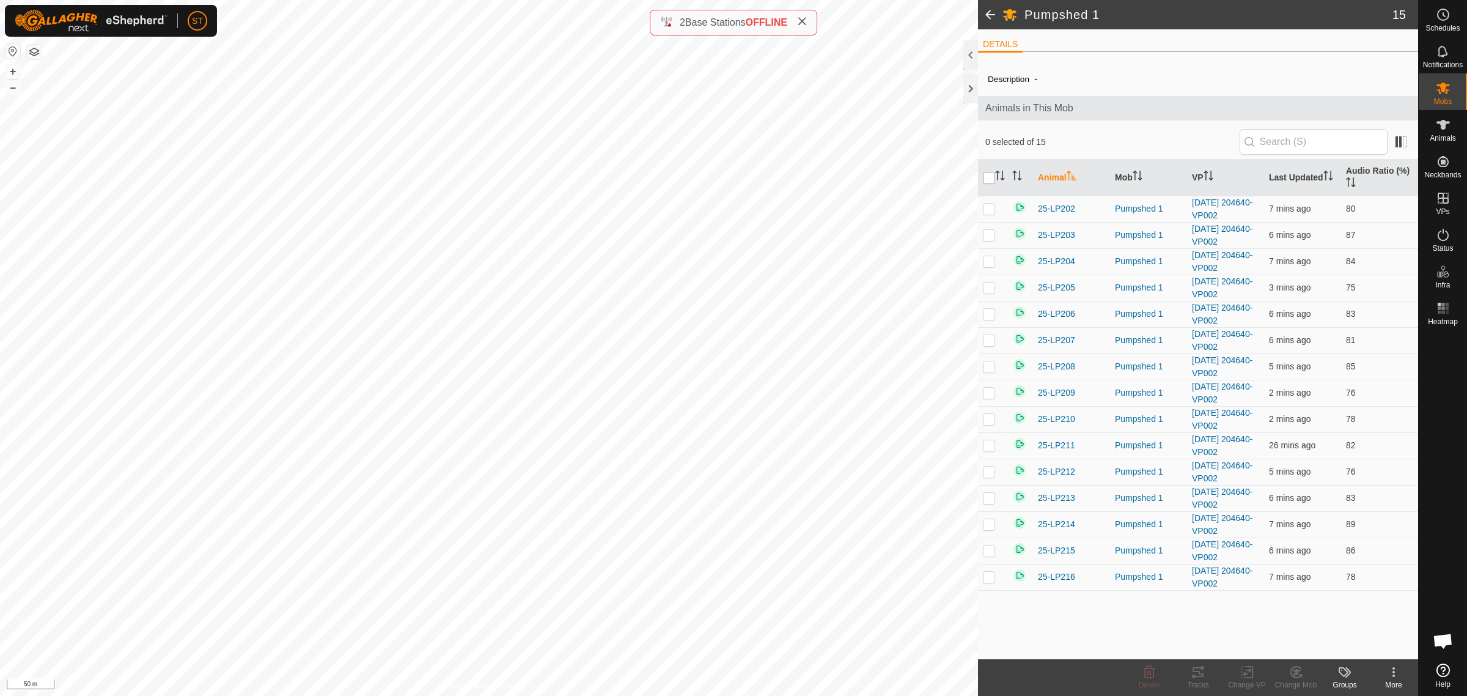
click at [986, 178] on input "checkbox" at bounding box center [989, 178] width 12 height 12
checkbox input "true"
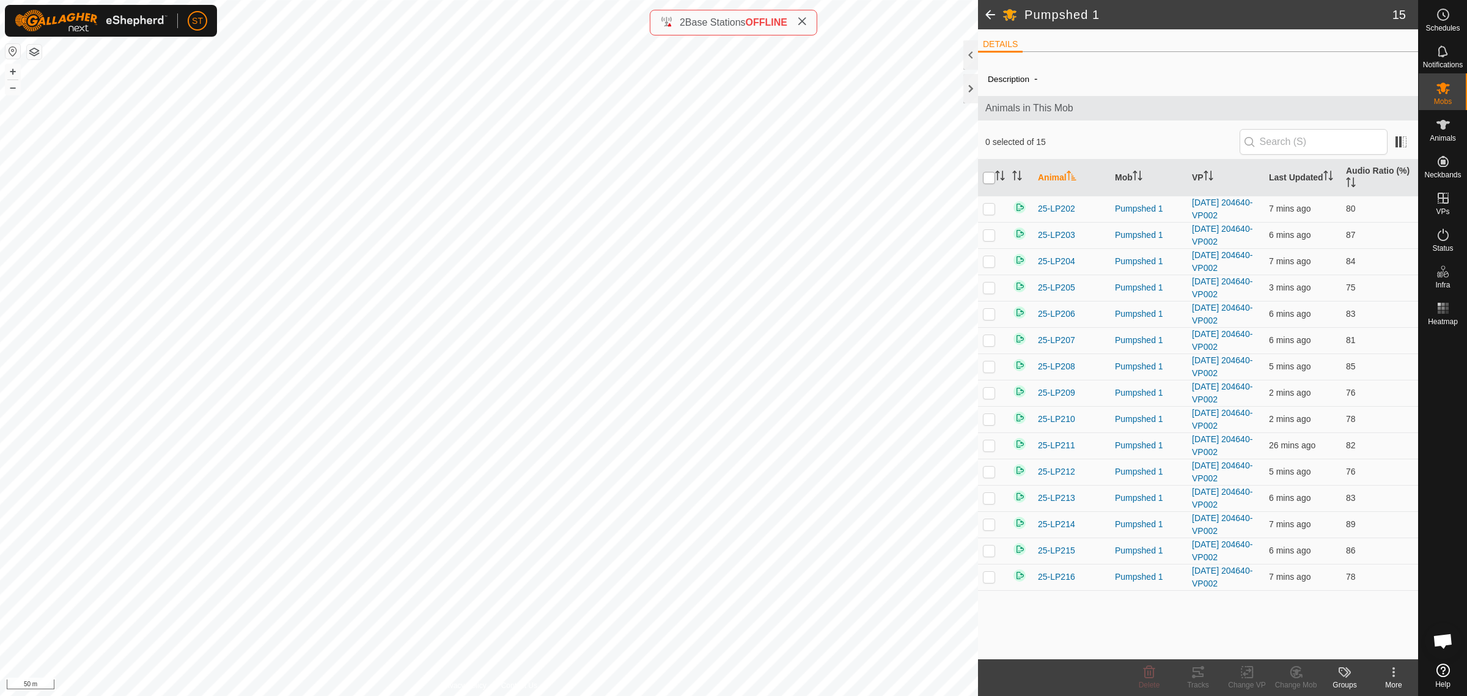
checkbox input "true"
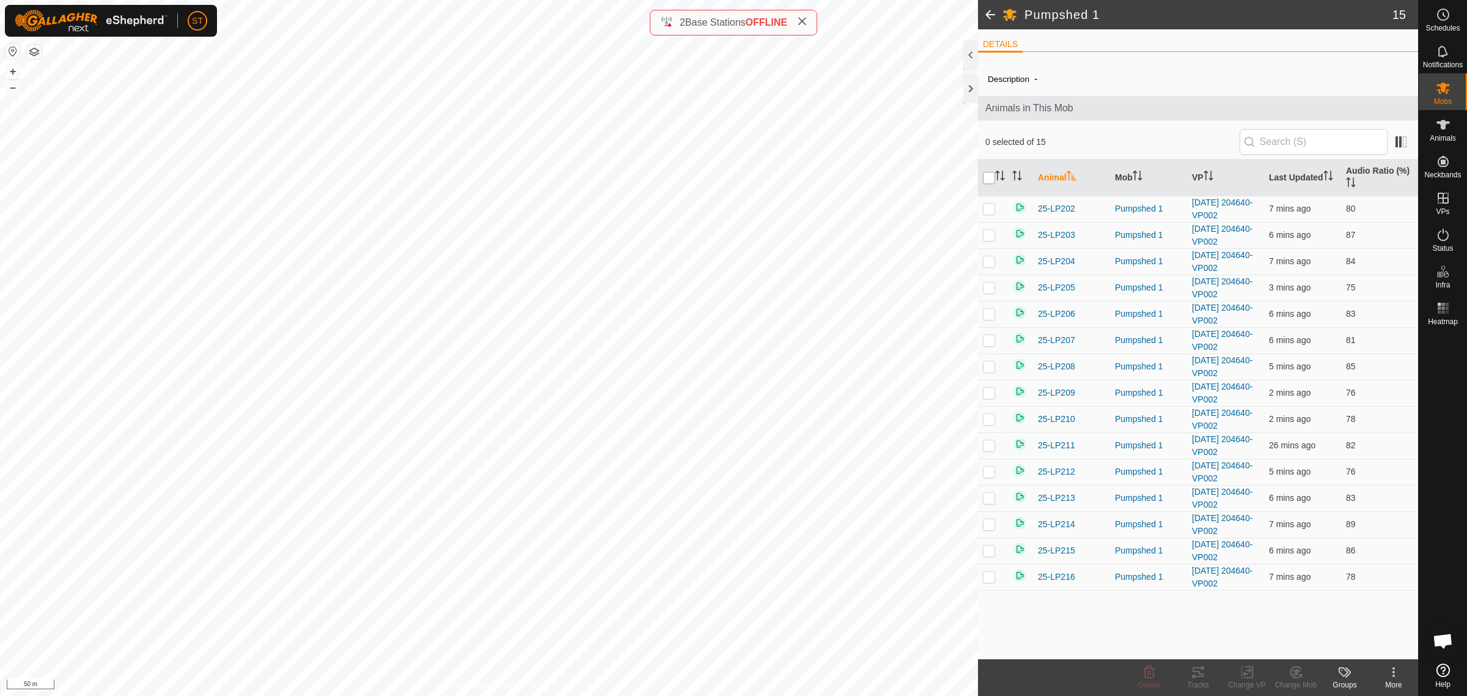
checkbox input "true"
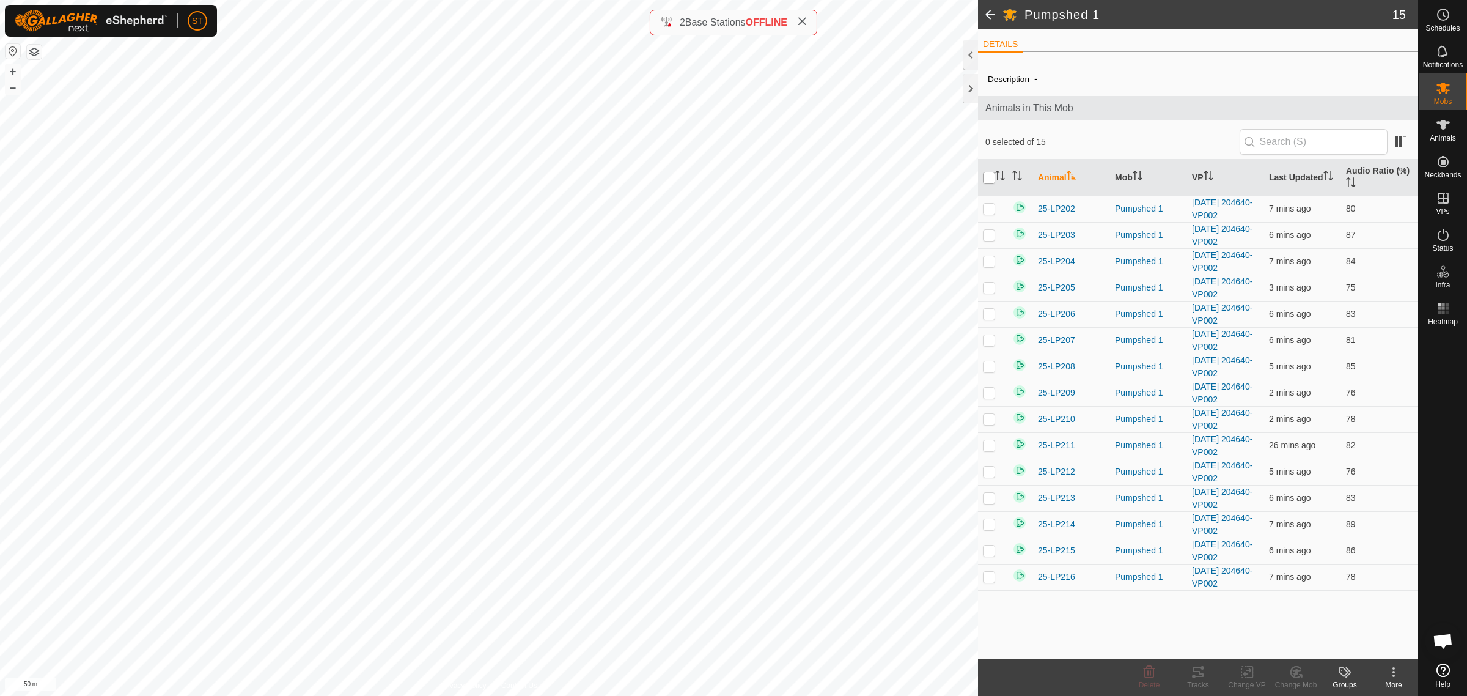
checkbox input "true"
click at [1248, 674] on icon at bounding box center [1247, 672] width 15 height 15
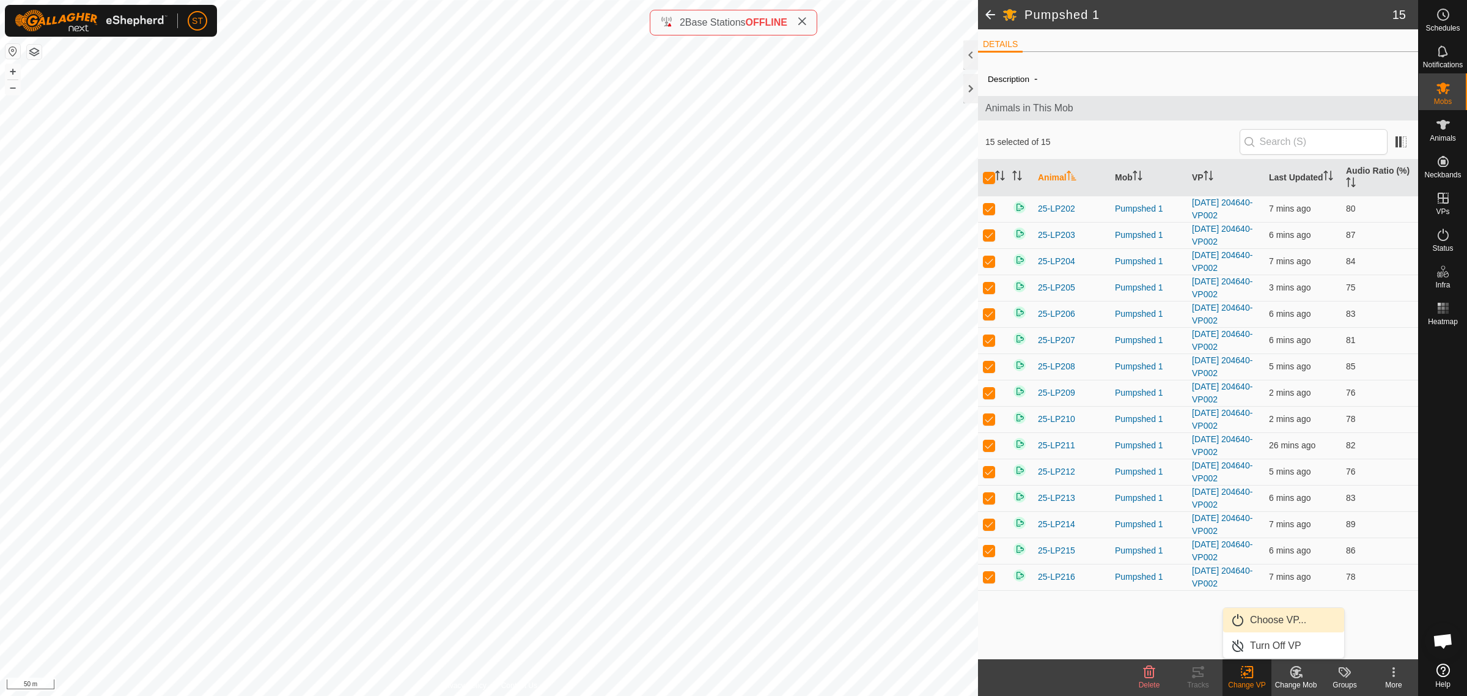
click at [1289, 619] on link "Choose VP..." at bounding box center [1284, 620] width 121 height 24
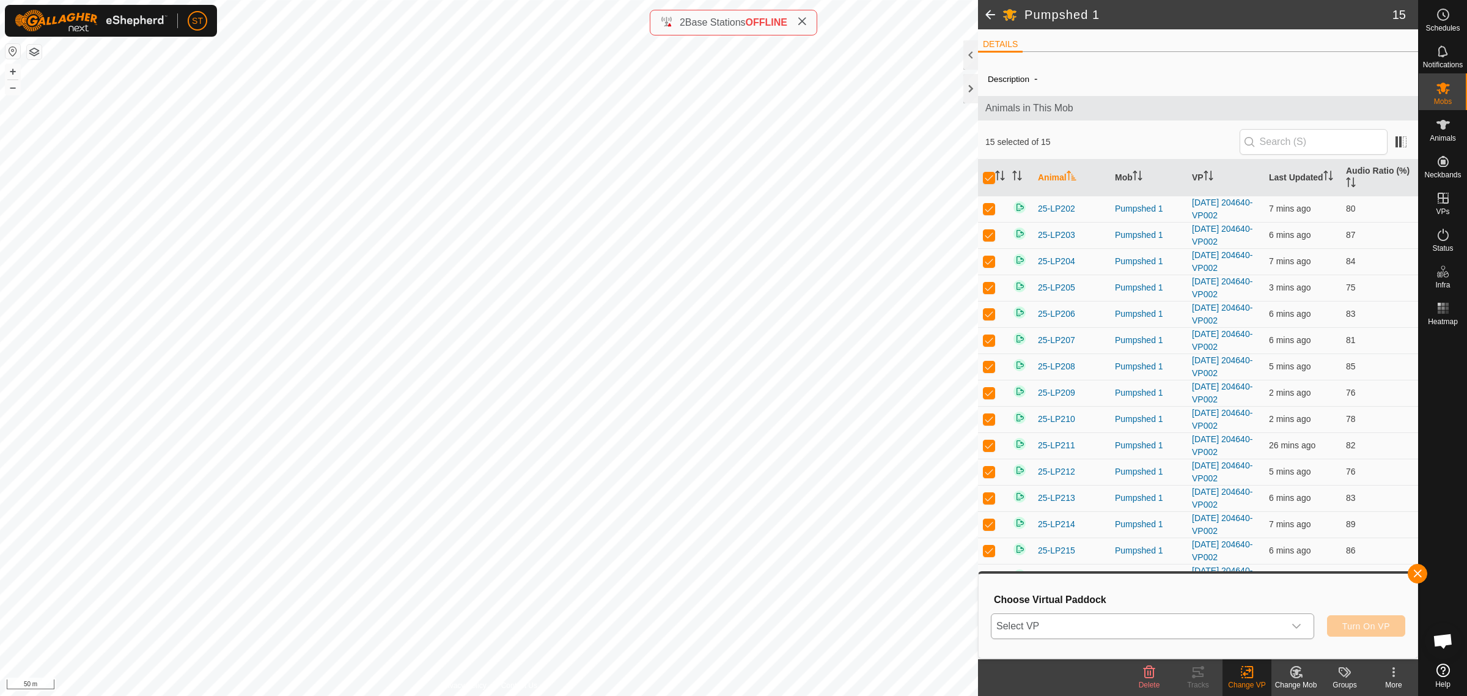
click at [1304, 627] on div "dropdown trigger" at bounding box center [1297, 626] width 24 height 24
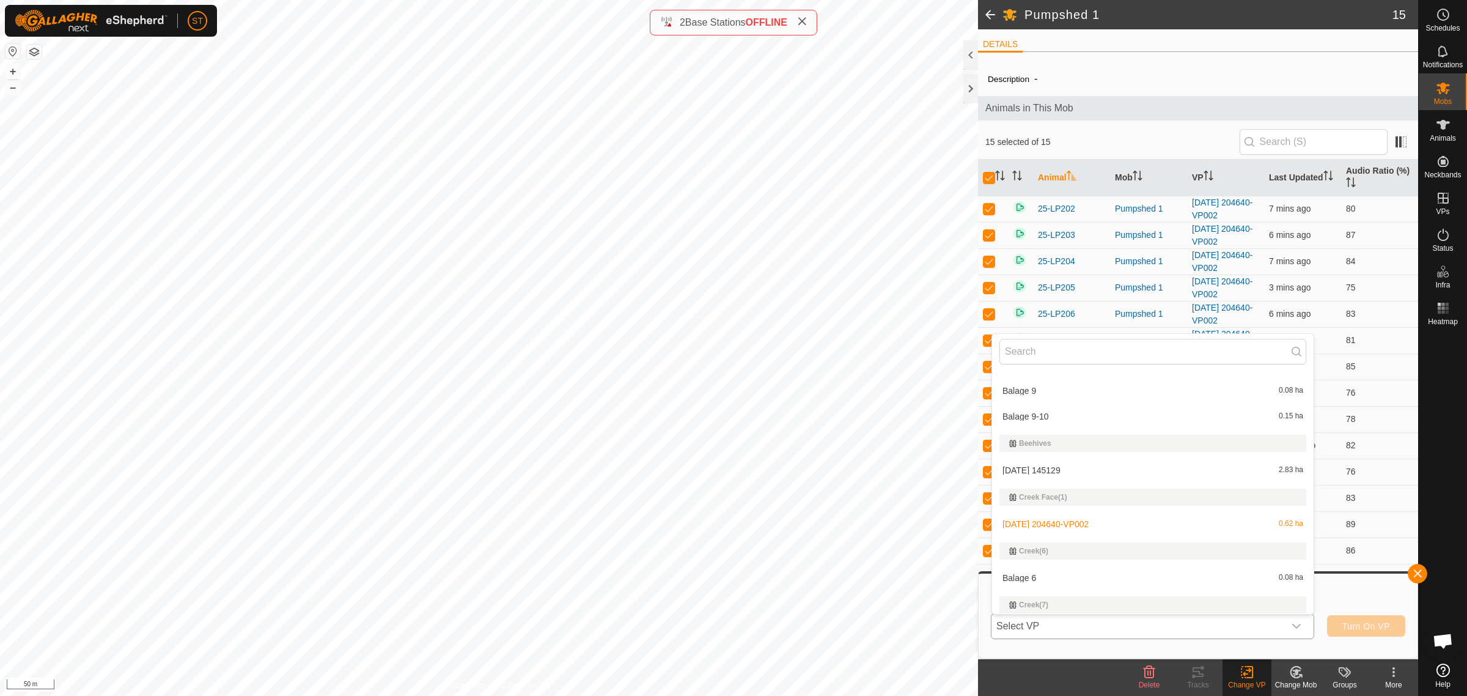
scroll to position [2981, 0]
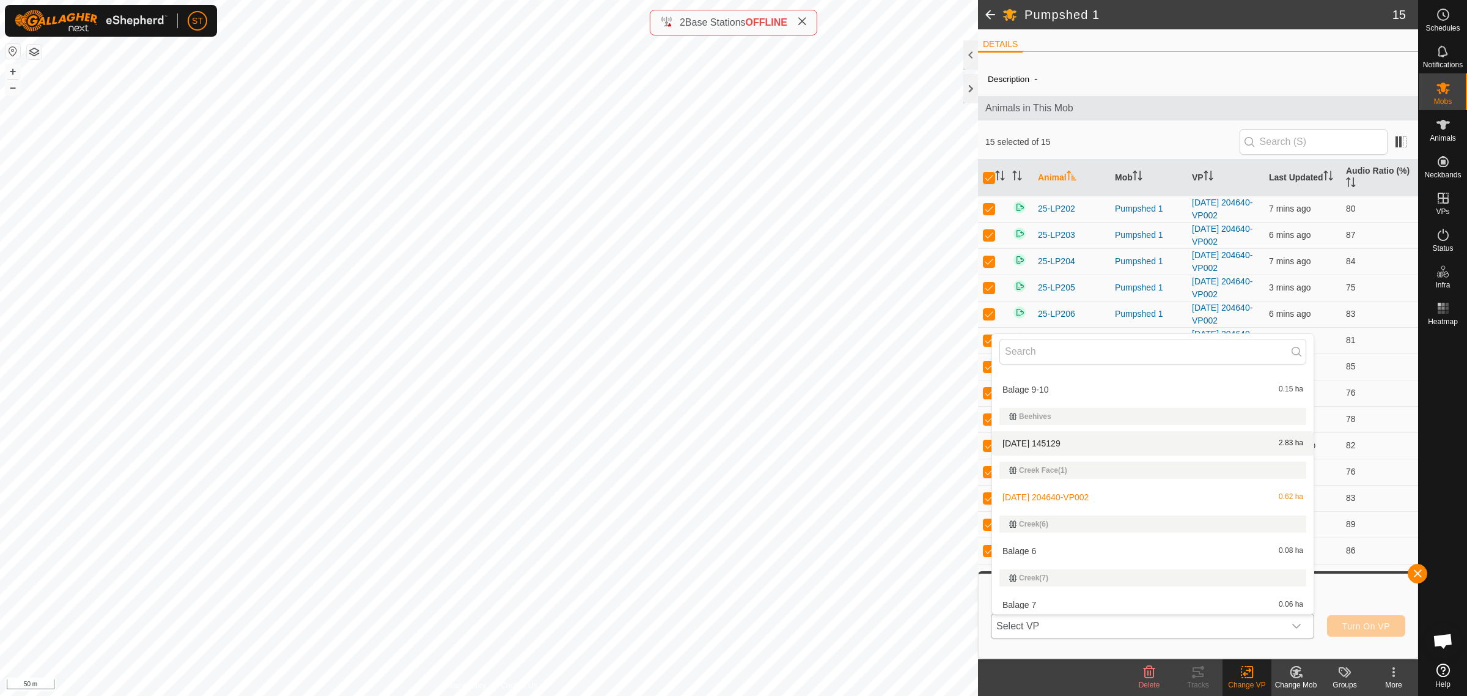
click at [1064, 437] on li "2025-09-25 145129 2.83 ha" at bounding box center [1153, 443] width 322 height 24
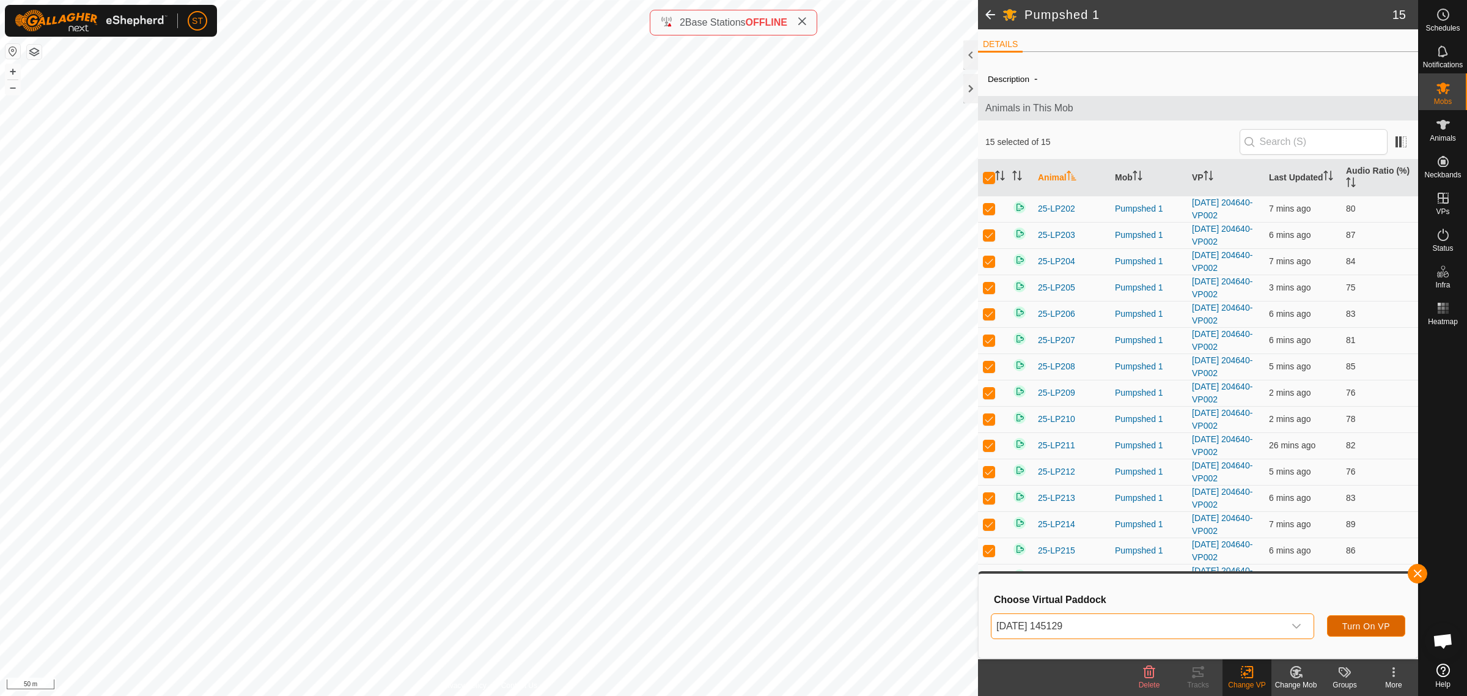
click at [1346, 622] on span "Turn On VP" at bounding box center [1367, 626] width 48 height 10
